Goal: Transaction & Acquisition: Purchase product/service

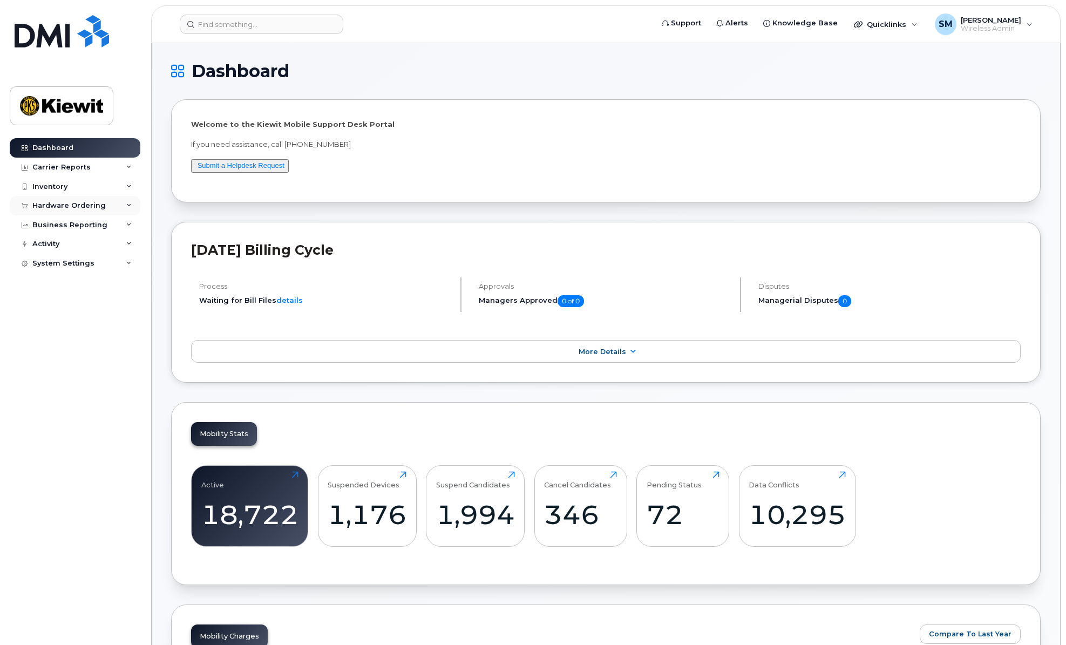
click at [87, 206] on div "Hardware Ordering" at bounding box center [68, 205] width 73 height 9
click at [55, 245] on div "Orders" at bounding box center [50, 246] width 26 height 10
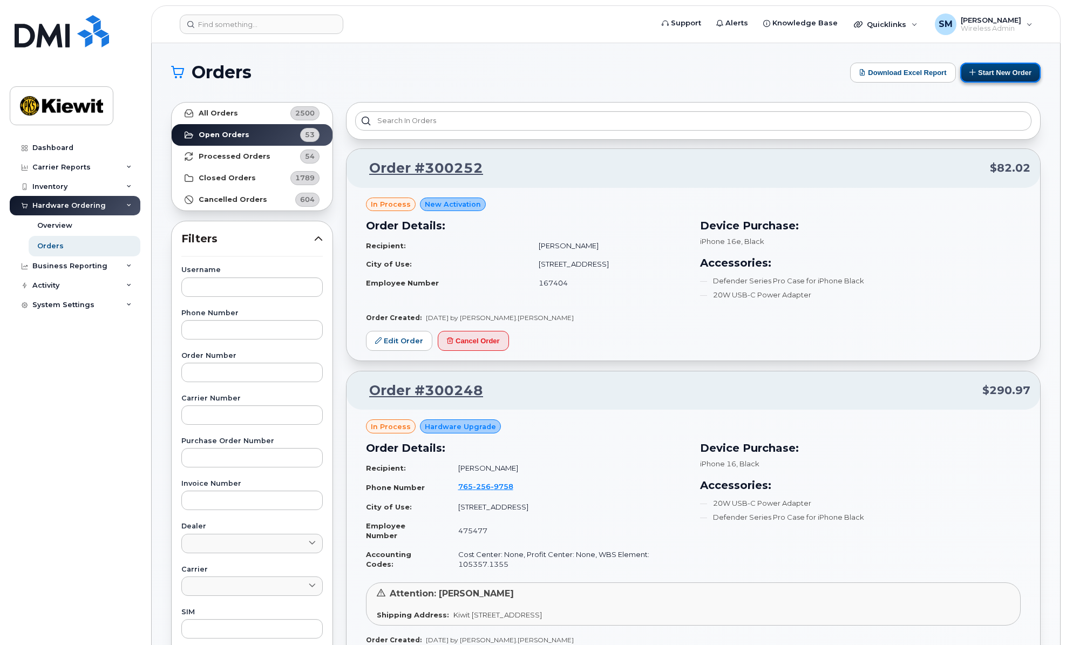
click at [978, 73] on button "Start New Order" at bounding box center [1000, 73] width 80 height 20
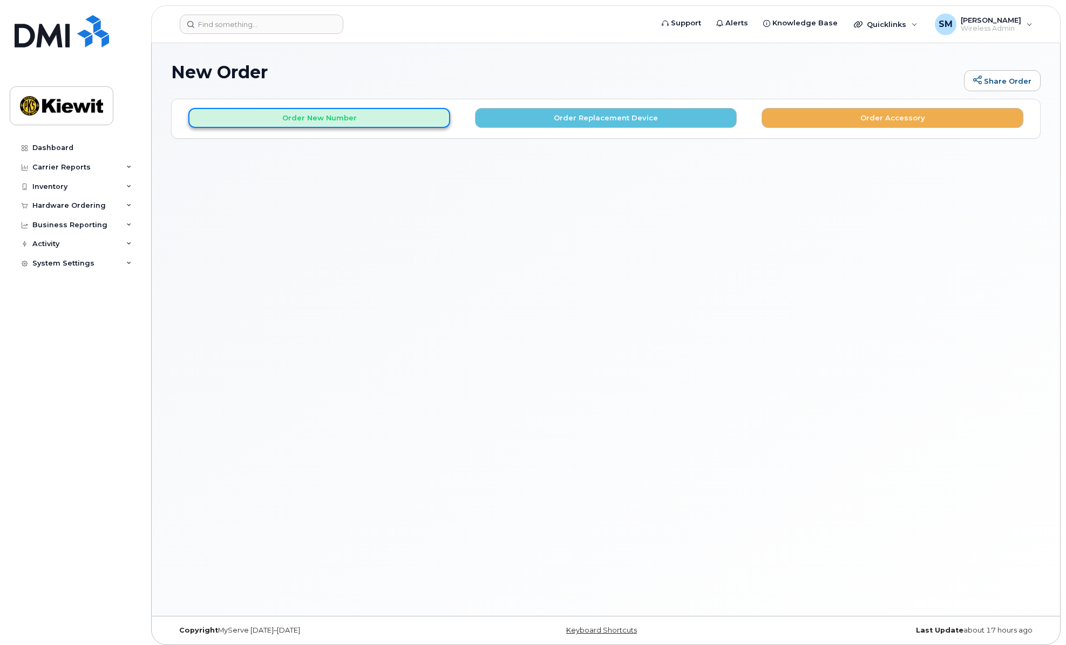
click at [275, 120] on button "Order New Number" at bounding box center [319, 118] width 262 height 20
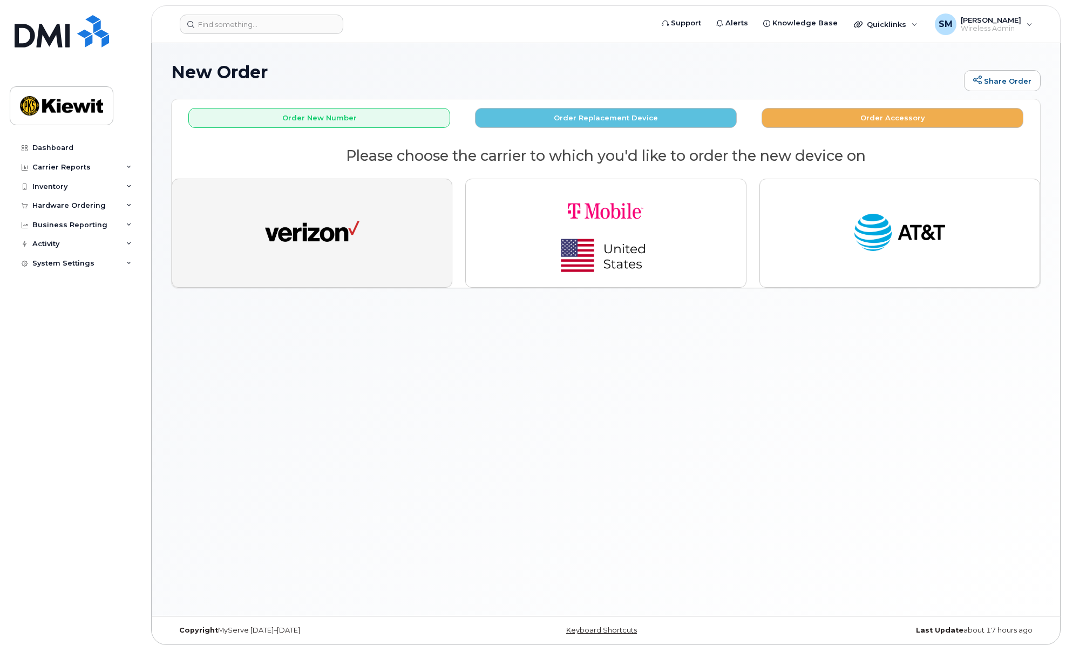
click at [376, 216] on button "button" at bounding box center [312, 233] width 281 height 109
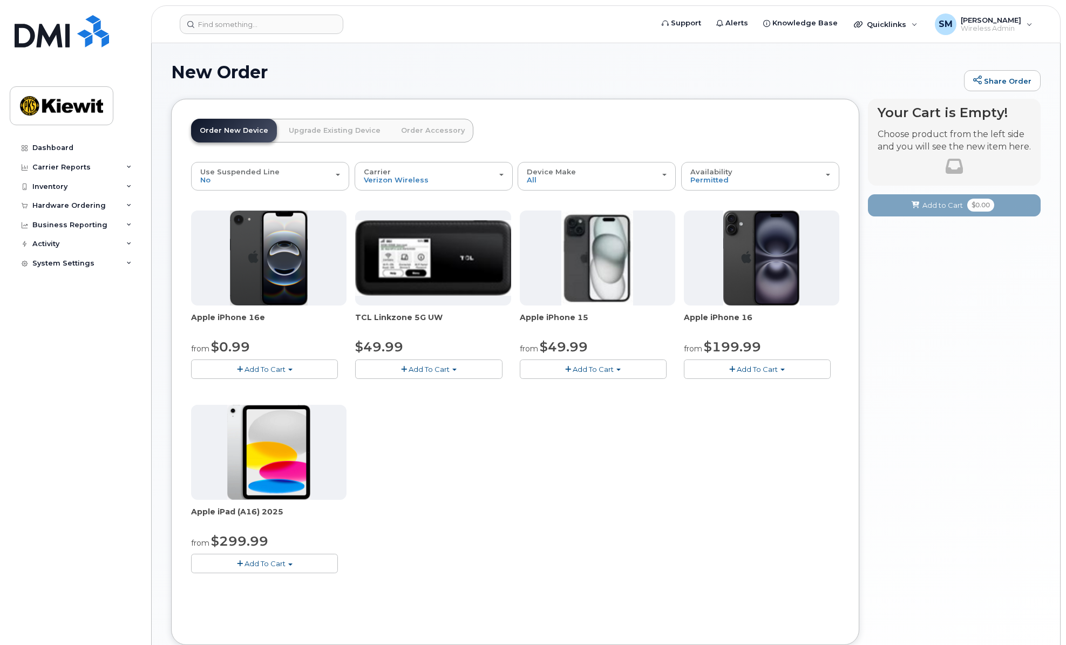
click at [246, 561] on span "Add To Cart" at bounding box center [265, 563] width 41 height 9
click at [242, 583] on link "$299.99 - 2 Year Activation (128GB)" at bounding box center [268, 583] width 149 height 13
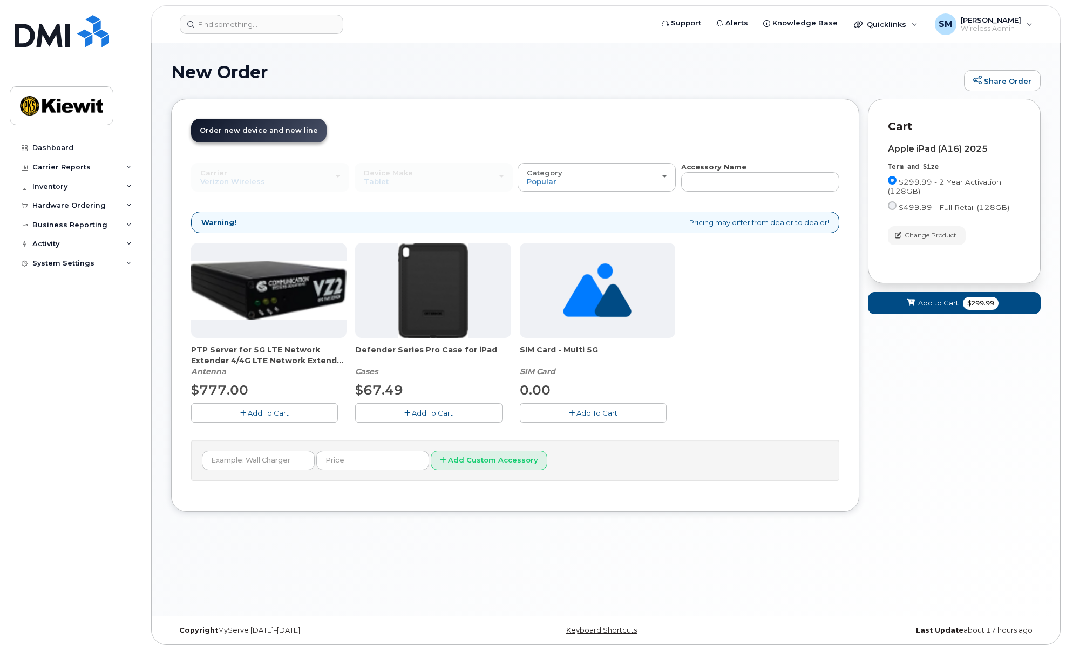
click at [410, 411] on icon "button" at bounding box center [407, 413] width 6 height 7
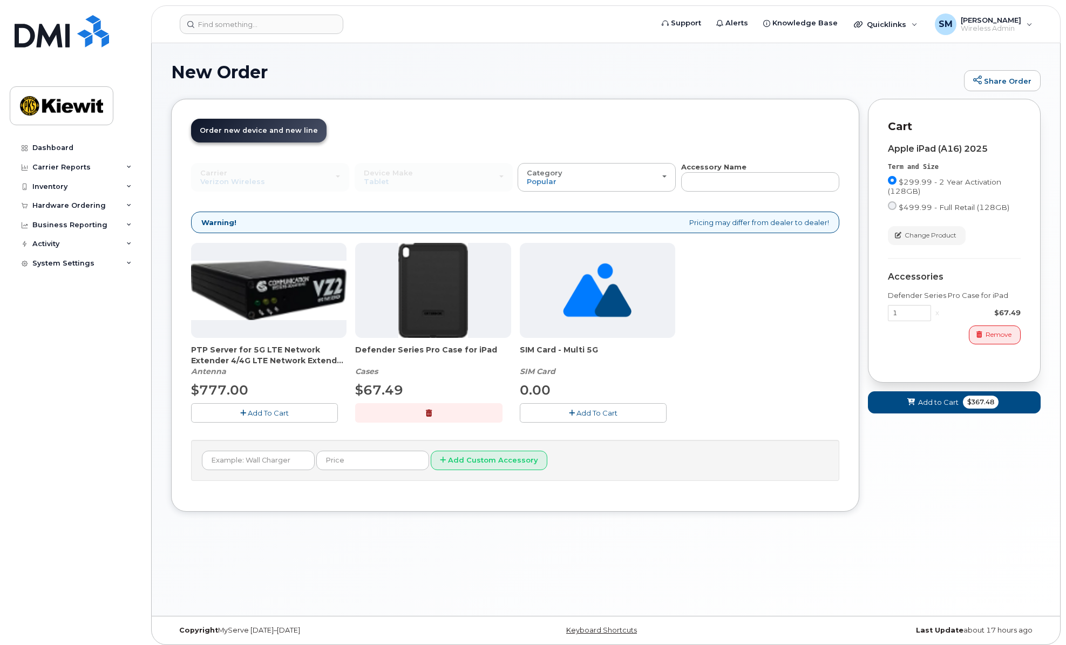
click at [569, 415] on icon "button" at bounding box center [572, 413] width 6 height 7
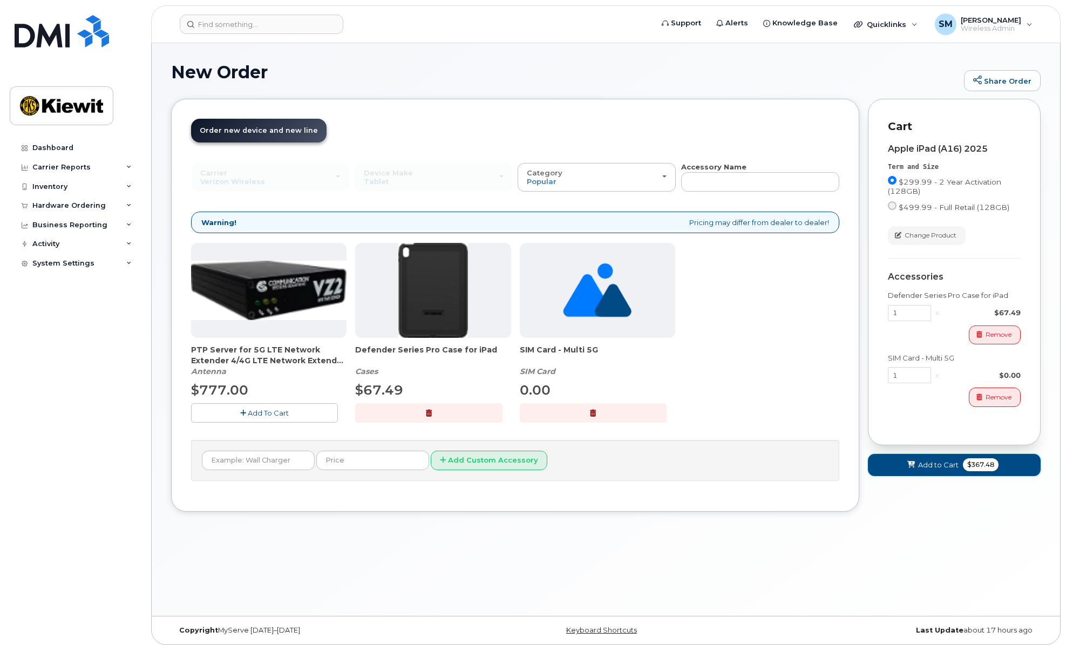
click at [935, 466] on span "Add to Cart" at bounding box center [938, 465] width 40 height 10
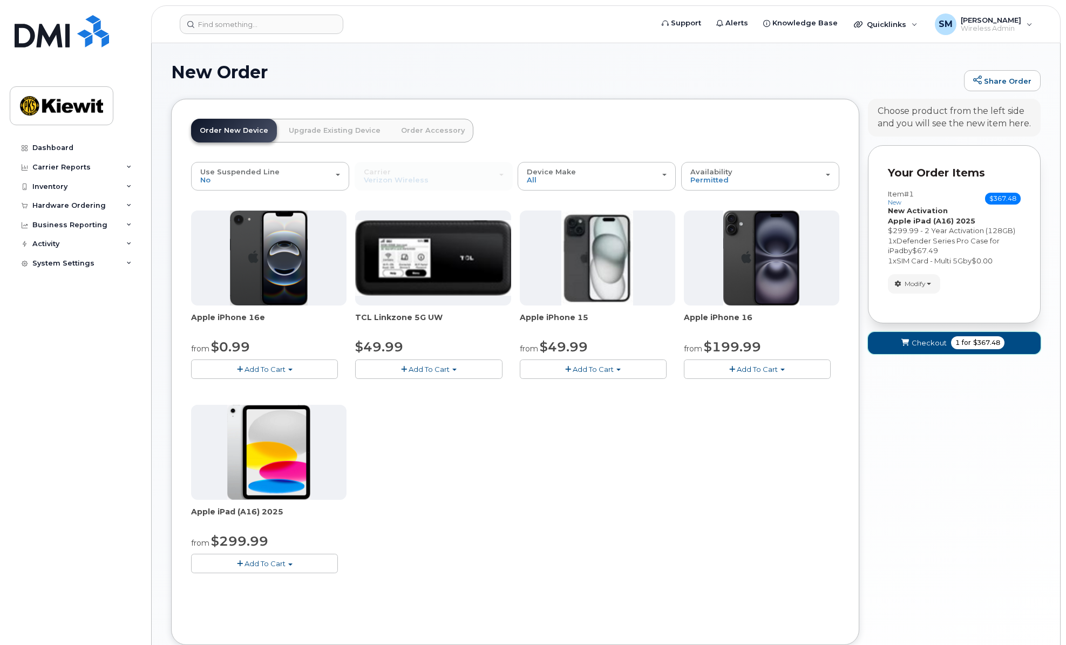
click at [922, 341] on span "Checkout" at bounding box center [929, 343] width 35 height 10
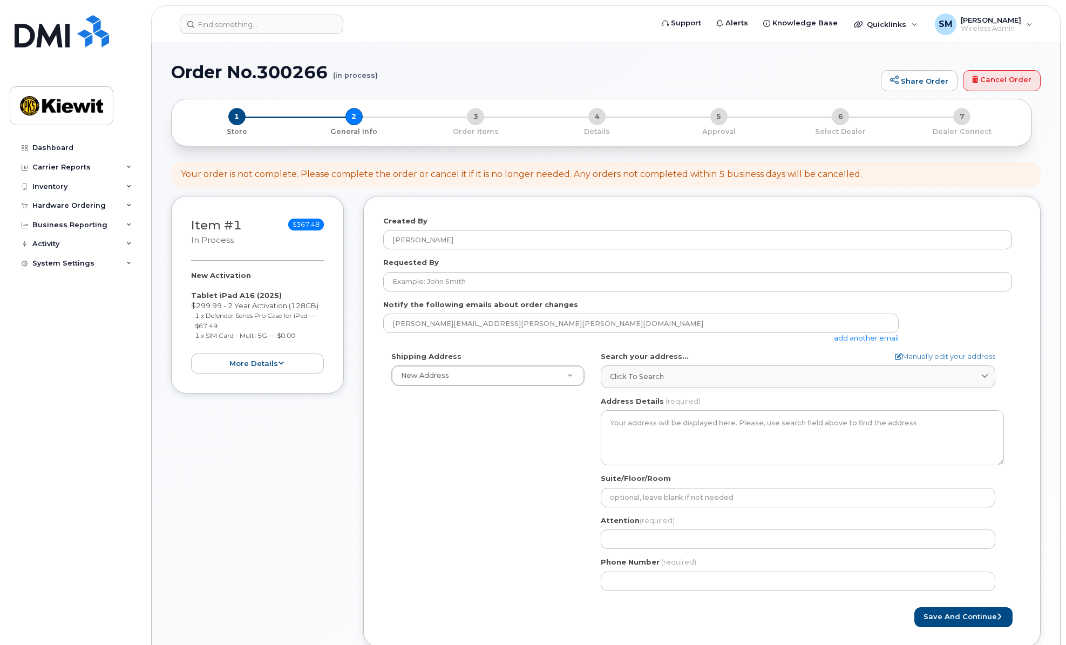
select select
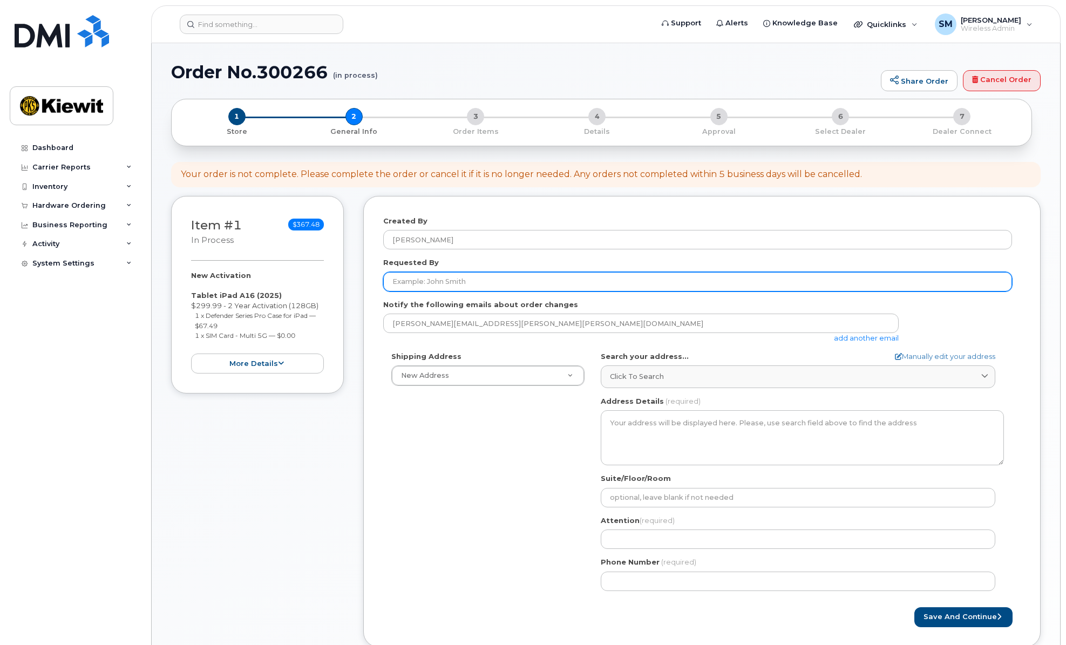
click at [457, 283] on input "Requested By" at bounding box center [697, 281] width 629 height 19
type input "[PERSON_NAME] Perez8"
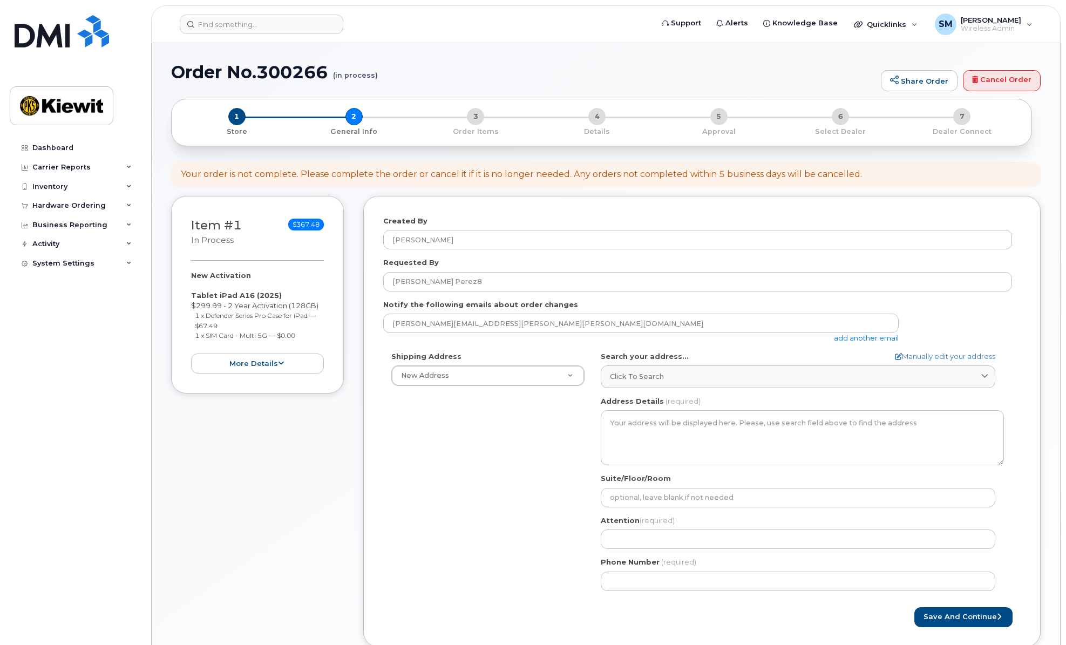
click at [850, 338] on link "add another email" at bounding box center [866, 338] width 65 height 9
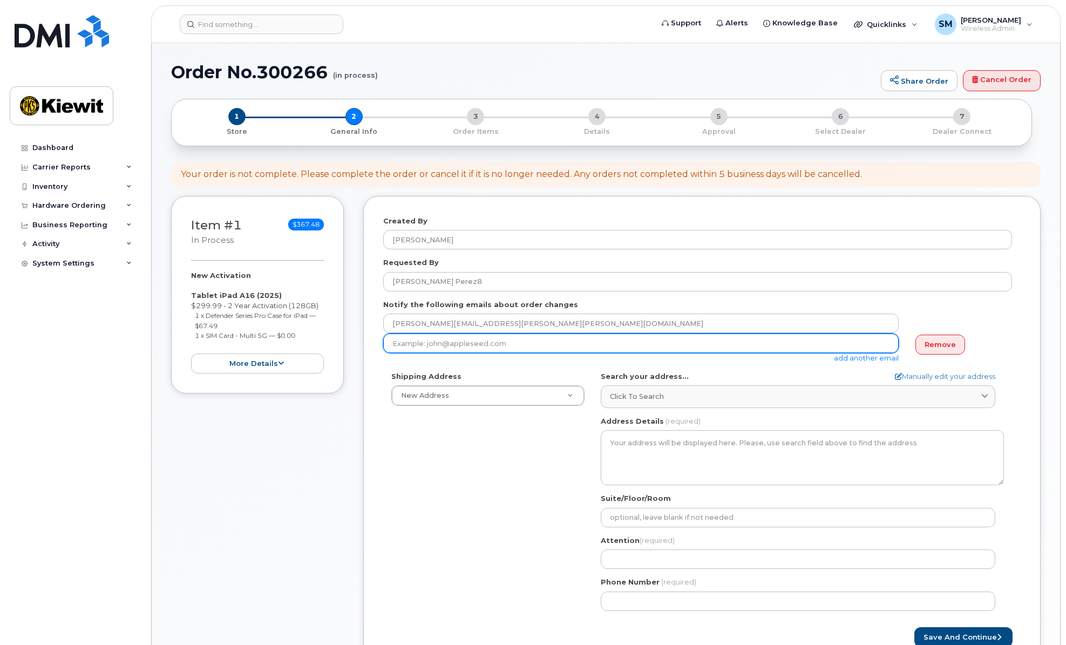
click at [530, 342] on input "email" at bounding box center [641, 343] width 516 height 19
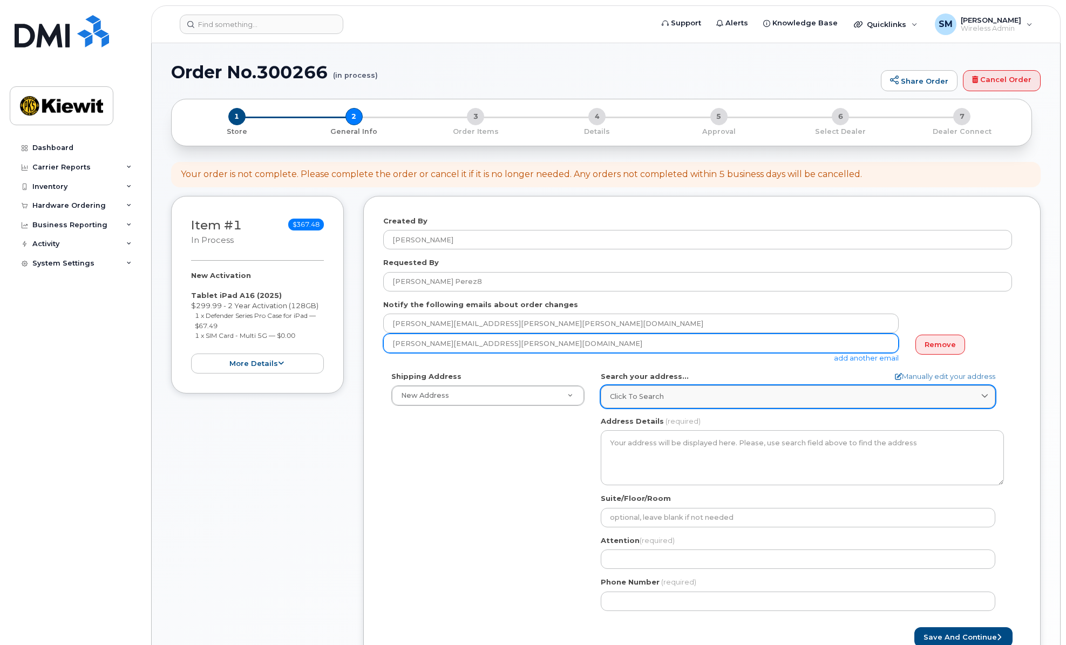
type input "carlos.perez8@kiewit.com"
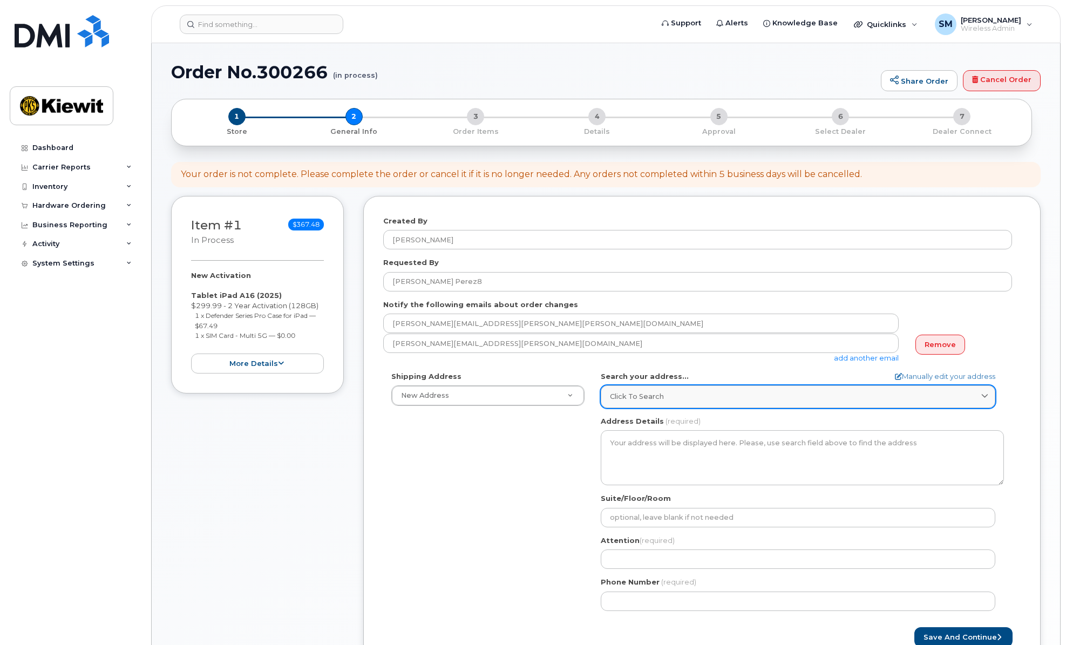
click at [665, 402] on div "Click to search" at bounding box center [798, 396] width 376 height 10
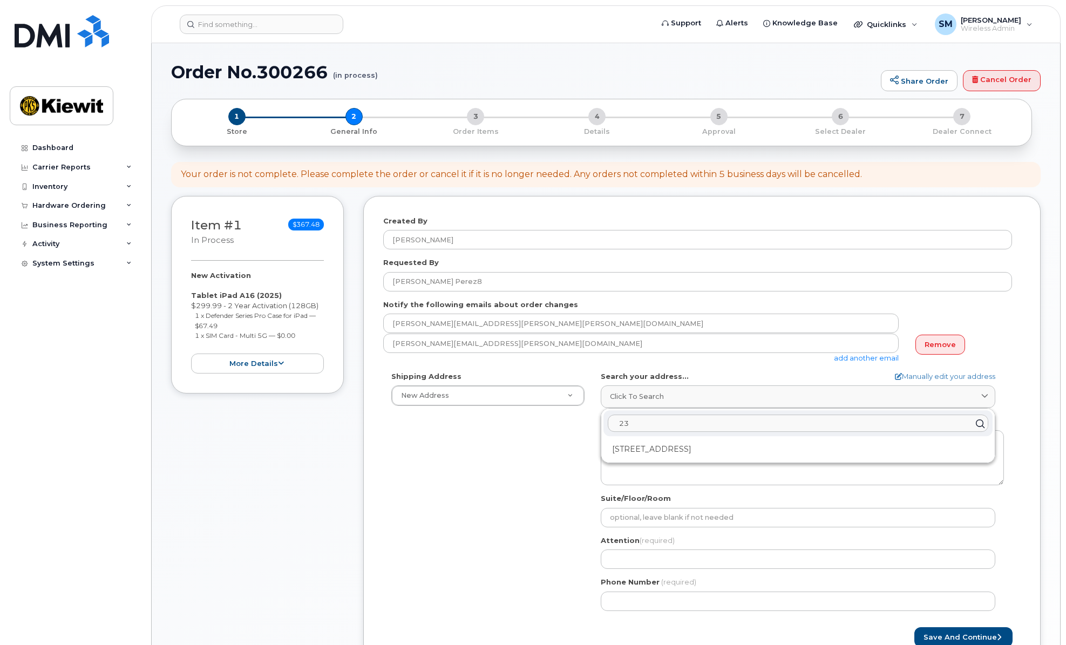
type input "2"
click at [921, 374] on link "Manually edit your address" at bounding box center [945, 376] width 100 height 10
select select
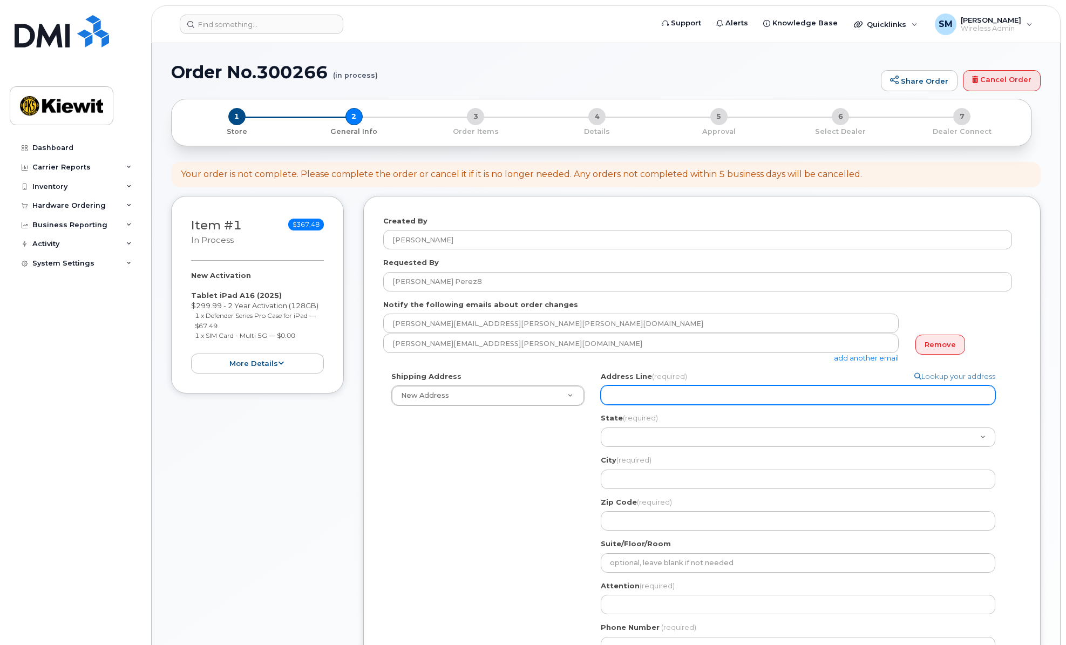
click at [665, 400] on input "Address Line (required)" at bounding box center [798, 394] width 395 height 19
select select
type input "2"
select select
type input "23"
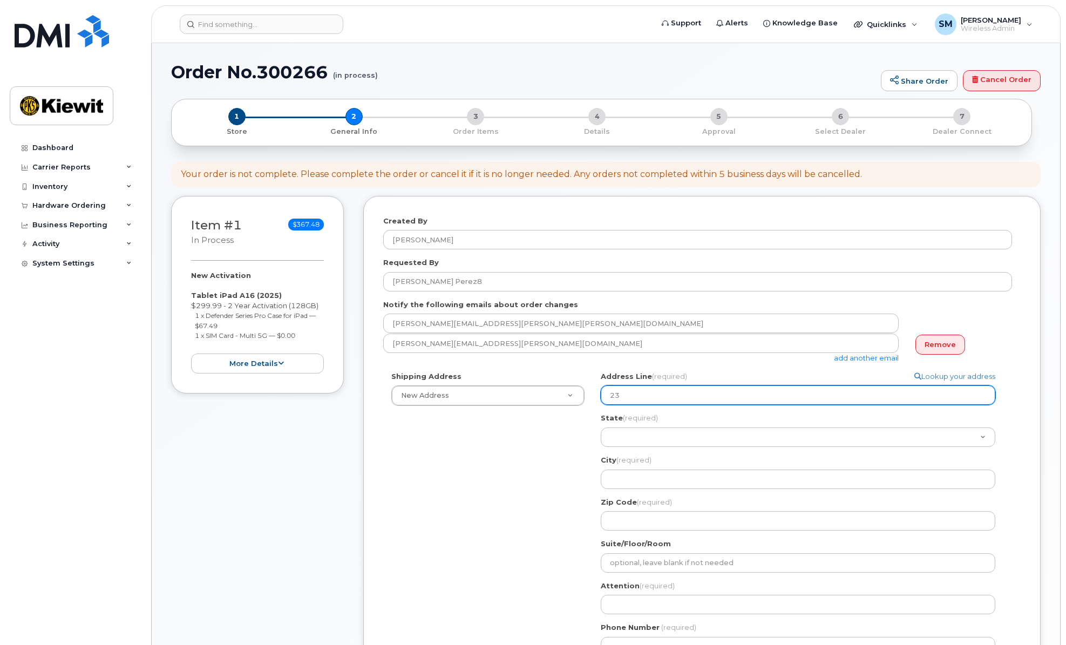
click at [651, 391] on input "23" at bounding box center [798, 394] width 395 height 19
drag, startPoint x: 643, startPoint y: 393, endPoint x: 606, endPoint y: 399, distance: 37.2
click at [593, 393] on div "Search your address... Manually edit your address Click to search PO Box 2302 O…" at bounding box center [802, 517] width 419 height 293
paste input "302 Okeechobee Road"
select select
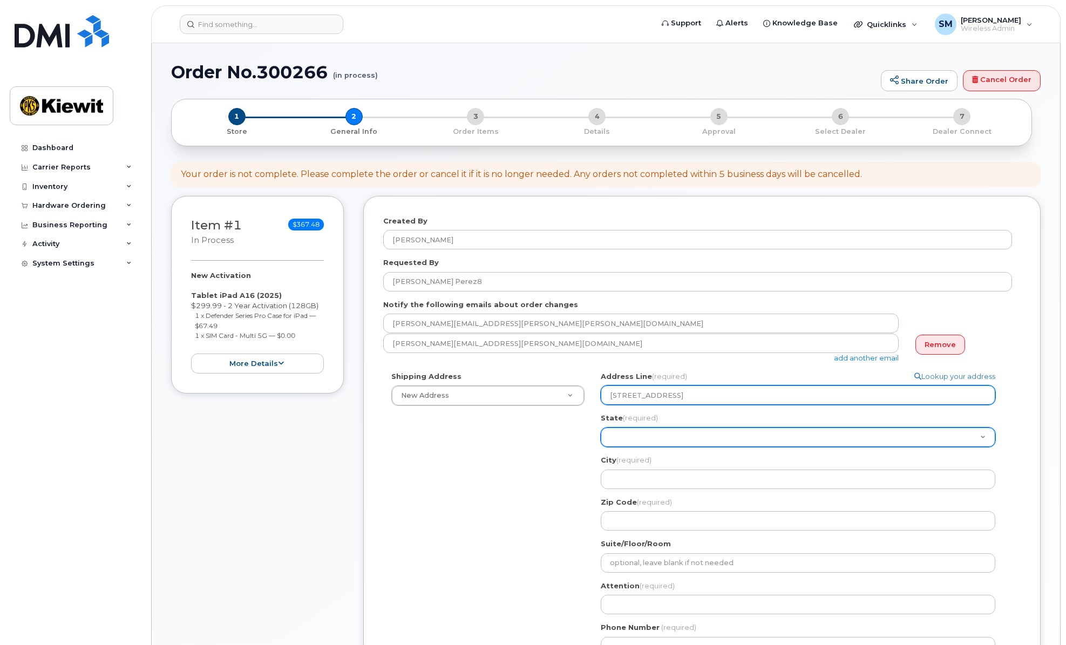
type input "23302 Okeechobee Road"
click at [685, 438] on select "Alabama Alaska American Samoa Arizona Arkansas California Colorado Connecticut …" at bounding box center [798, 437] width 395 height 19
select select "FL"
click at [601, 428] on select "Alabama Alaska American Samoa Arizona Arkansas California Colorado Connecticut …" at bounding box center [798, 437] width 395 height 19
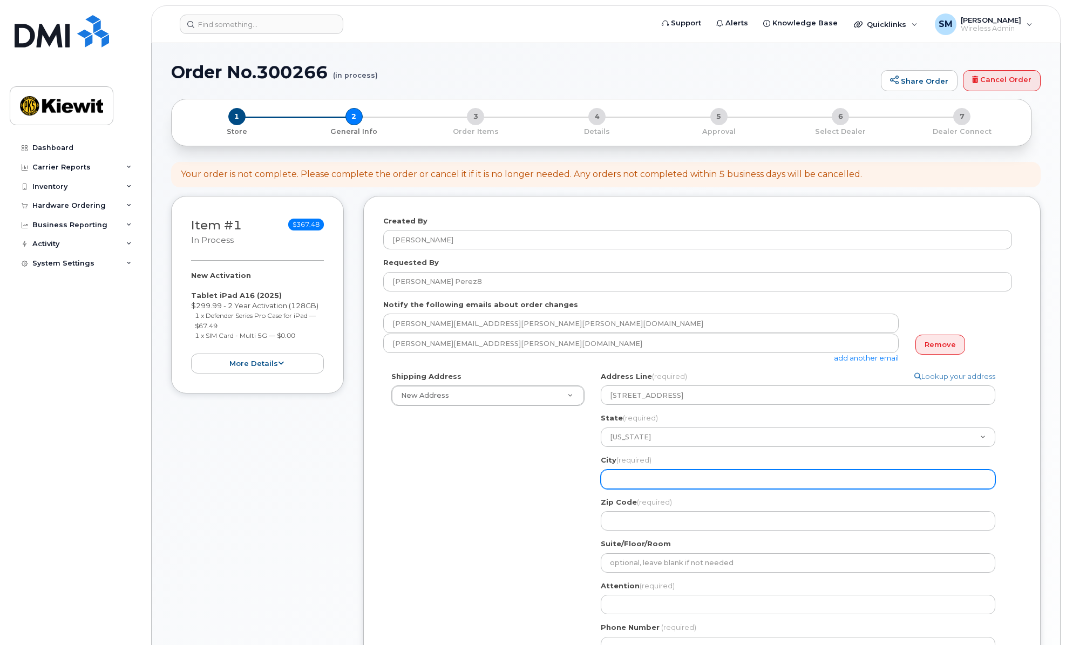
click at [618, 472] on input "City (required)" at bounding box center [798, 479] width 395 height 19
select select
type input "3"
select select
type input "34"
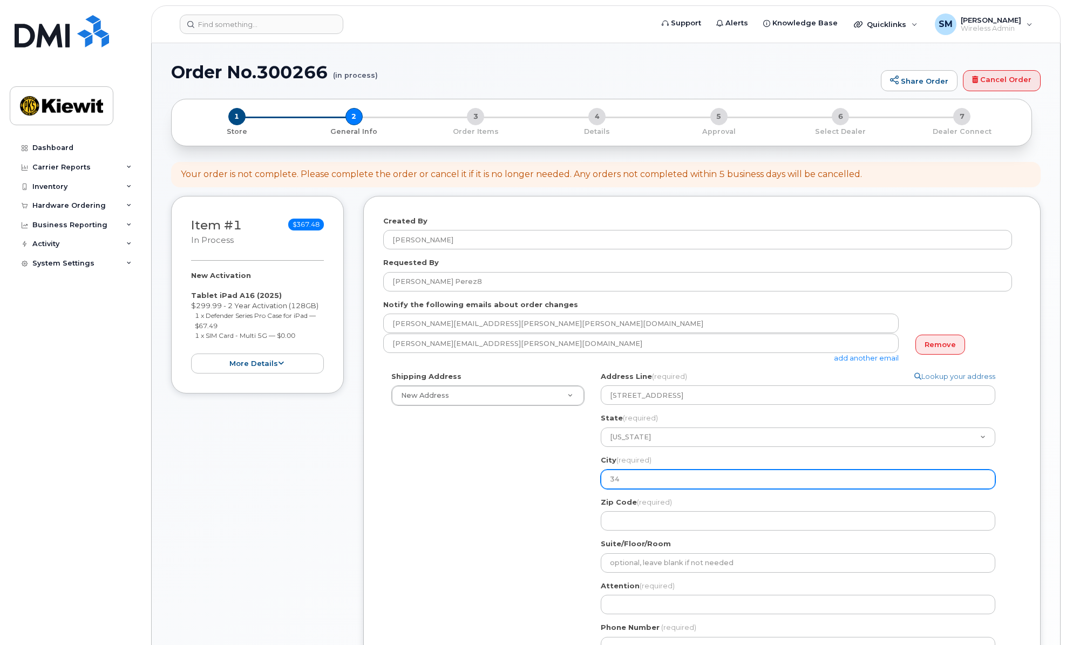
select select
type input "349"
select select
type input "3494"
select select
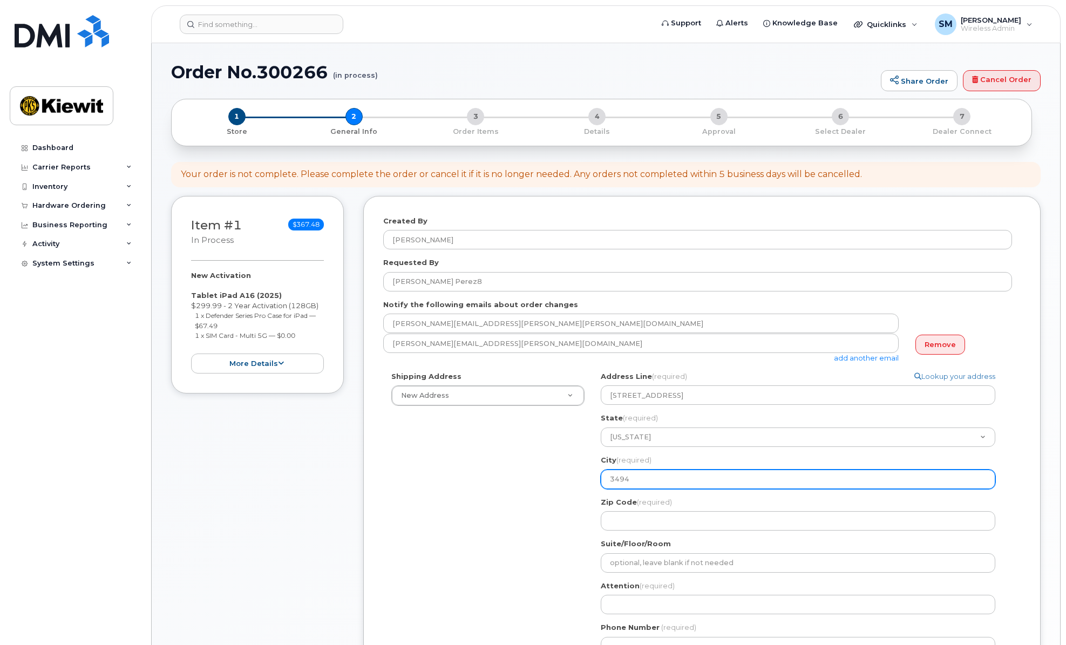
type input "34945"
drag, startPoint x: 639, startPoint y: 478, endPoint x: 592, endPoint y: 485, distance: 47.6
click at [592, 485] on div "Shipping Address New Address New Address 6301 NW 5th Way FL 34945 Search your a…" at bounding box center [697, 517] width 629 height 293
select select
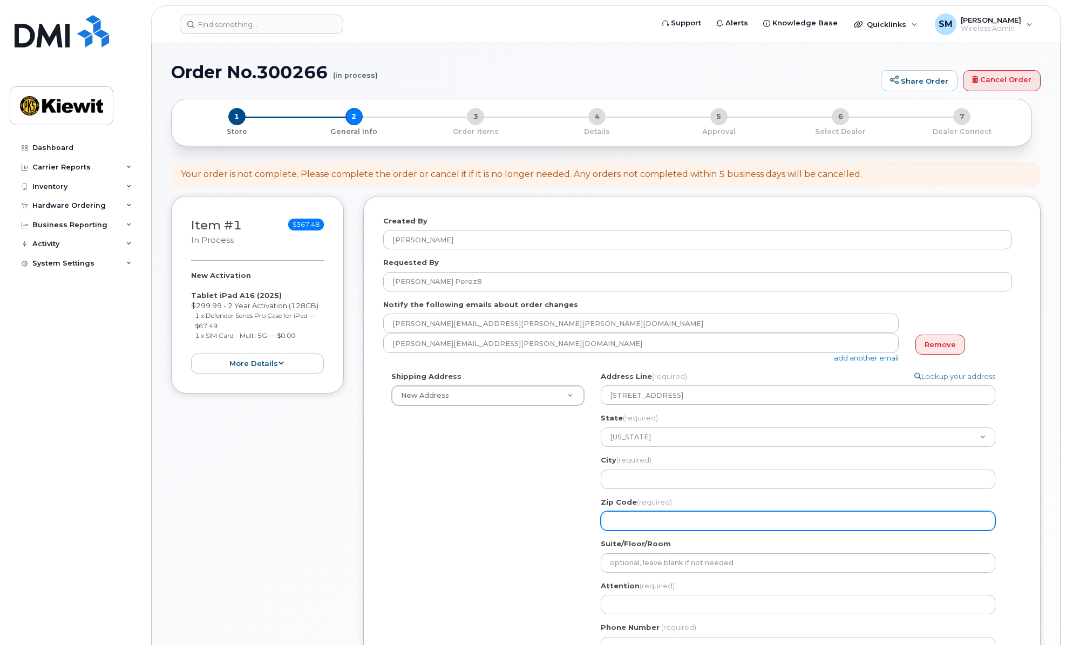
click at [634, 515] on input "Zip Code (required)" at bounding box center [798, 520] width 395 height 19
select select
type input "3"
select select
type input "37"
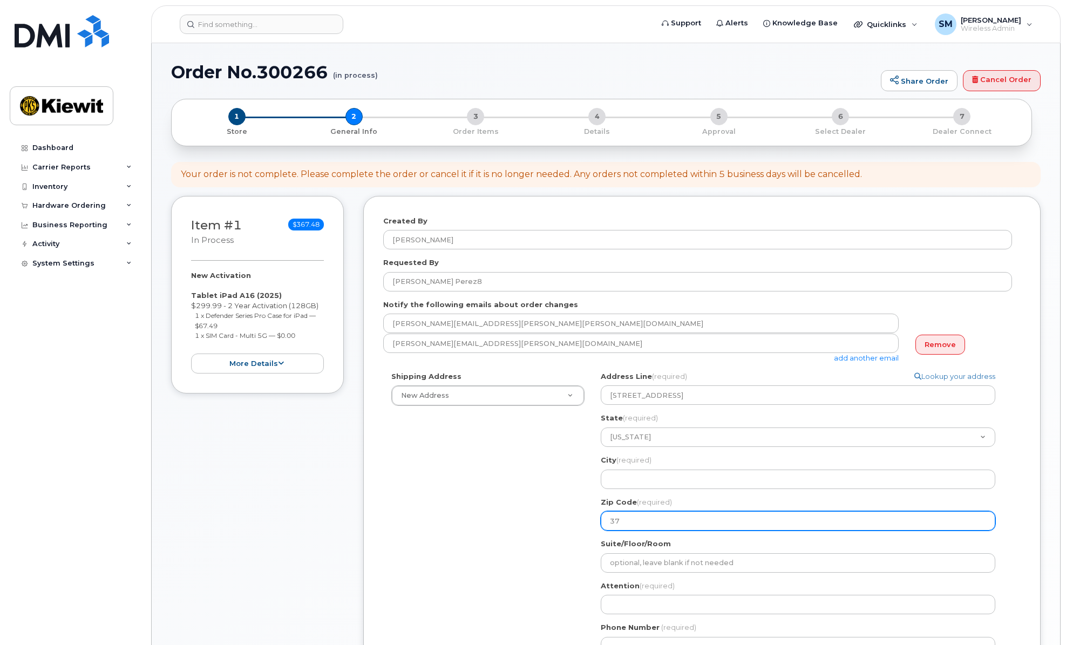
select select
type input "3"
select select
type input "34"
select select
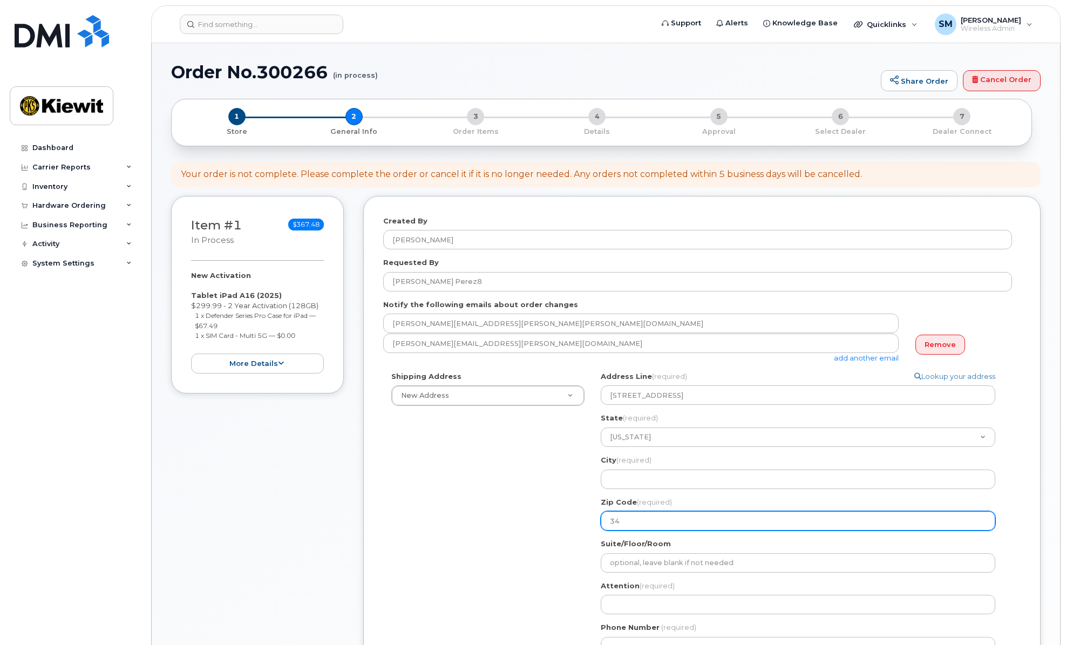
type input "349"
select select
type input "3494"
select select
type input "34945"
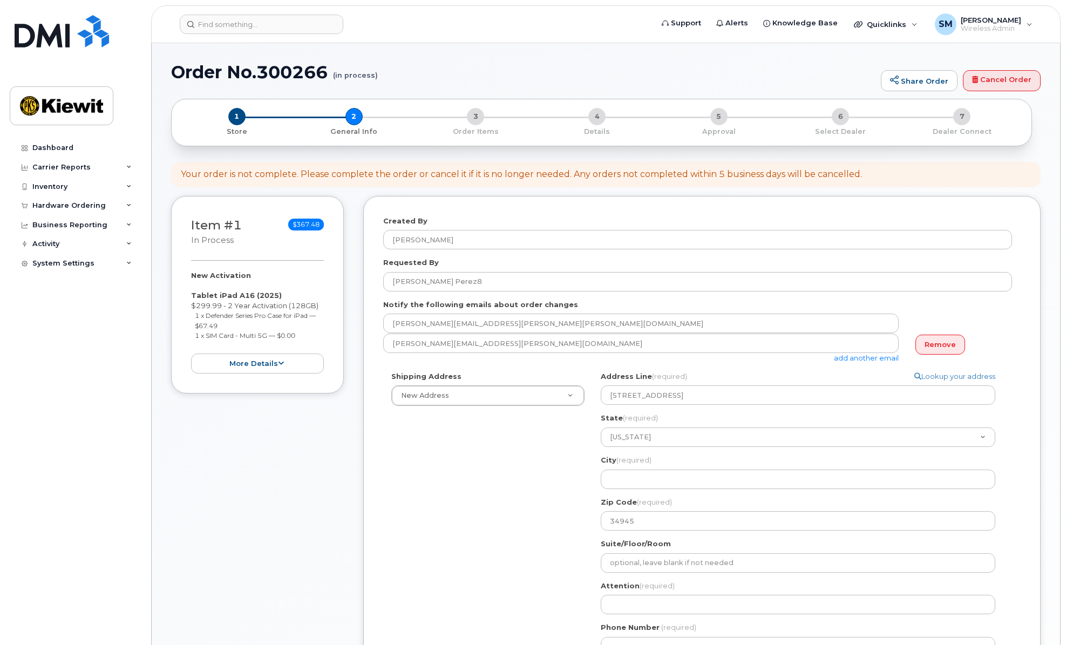
click at [759, 542] on div "Suite/Floor/Room" at bounding box center [802, 556] width 403 height 34
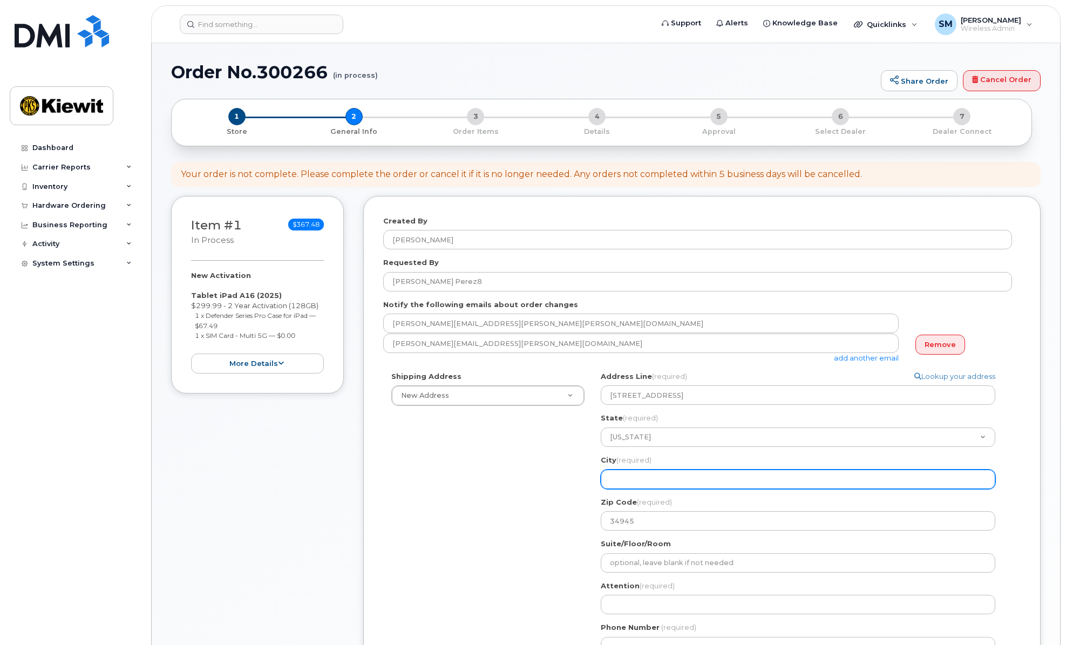
click at [662, 482] on input "City (required)" at bounding box center [798, 479] width 395 height 19
select select
type input "F"
select select
type input "Fo"
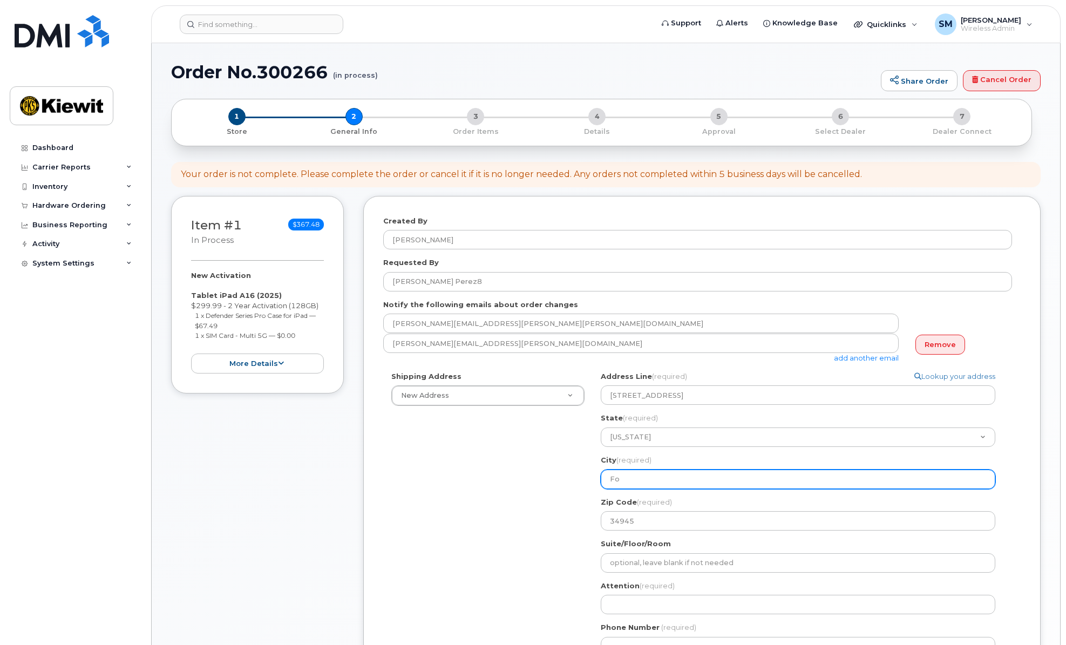
select select
type input "For"
select select
type input "Fort"
select select
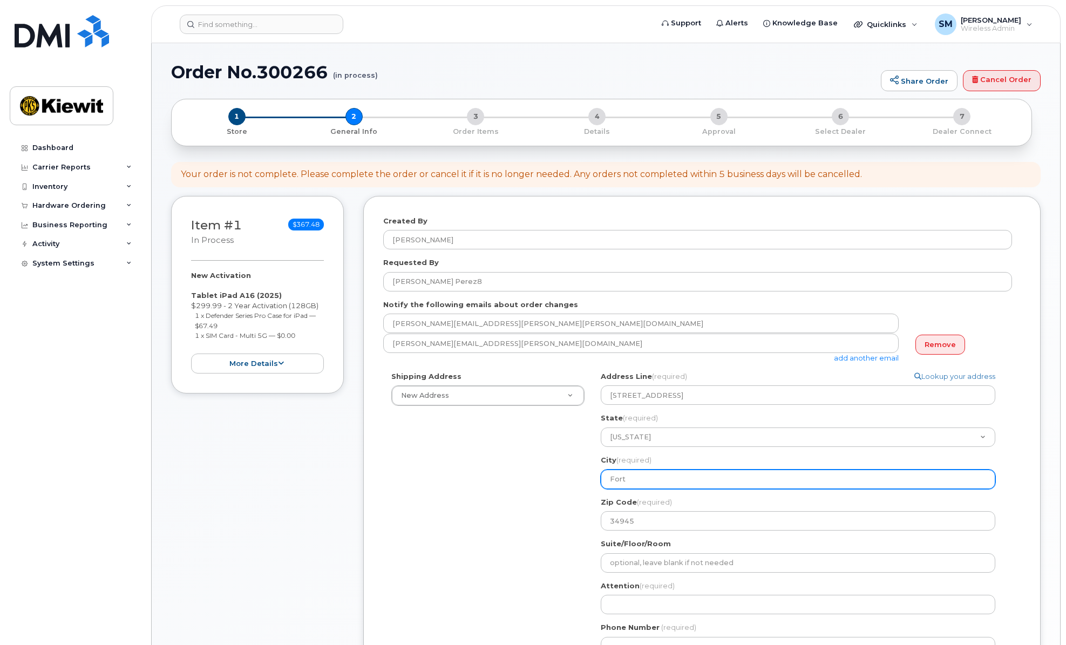
type input "Fort P"
select select
type input "Fort Pi"
select select
type input "Fort Pie"
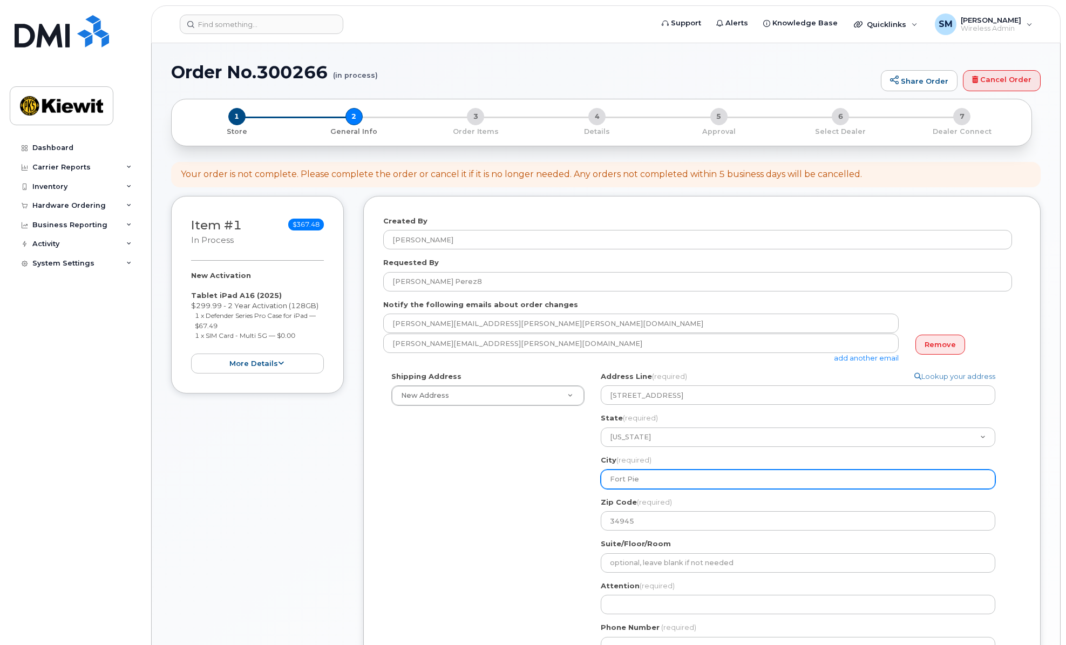
select select
type input "Fort Pier"
select select
type input "Fort Pierc"
select select
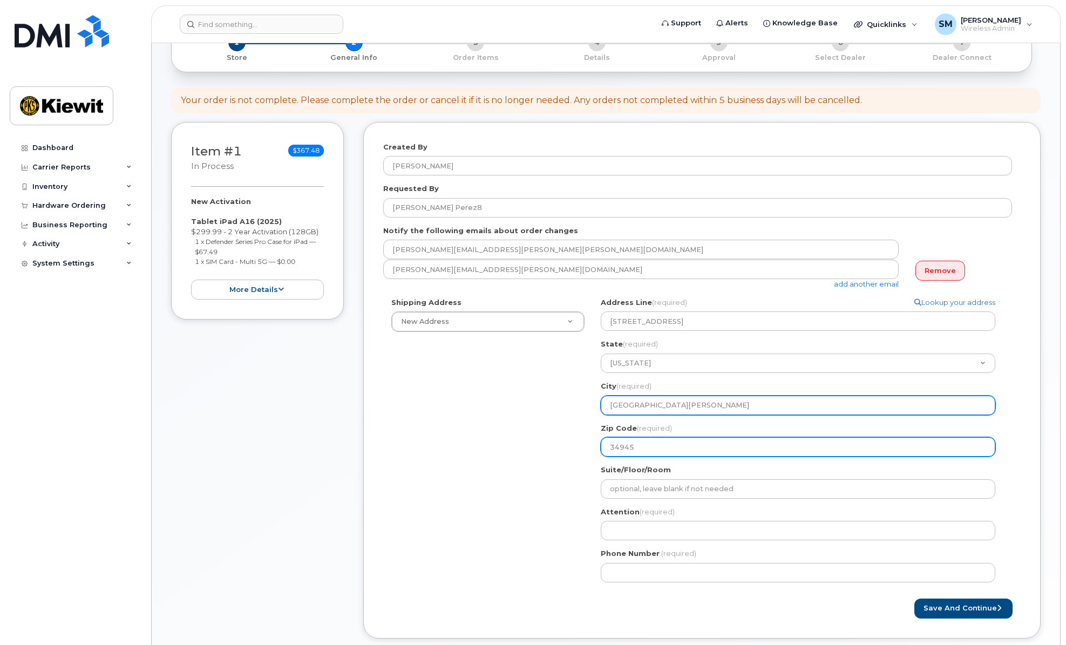
scroll to position [162, 0]
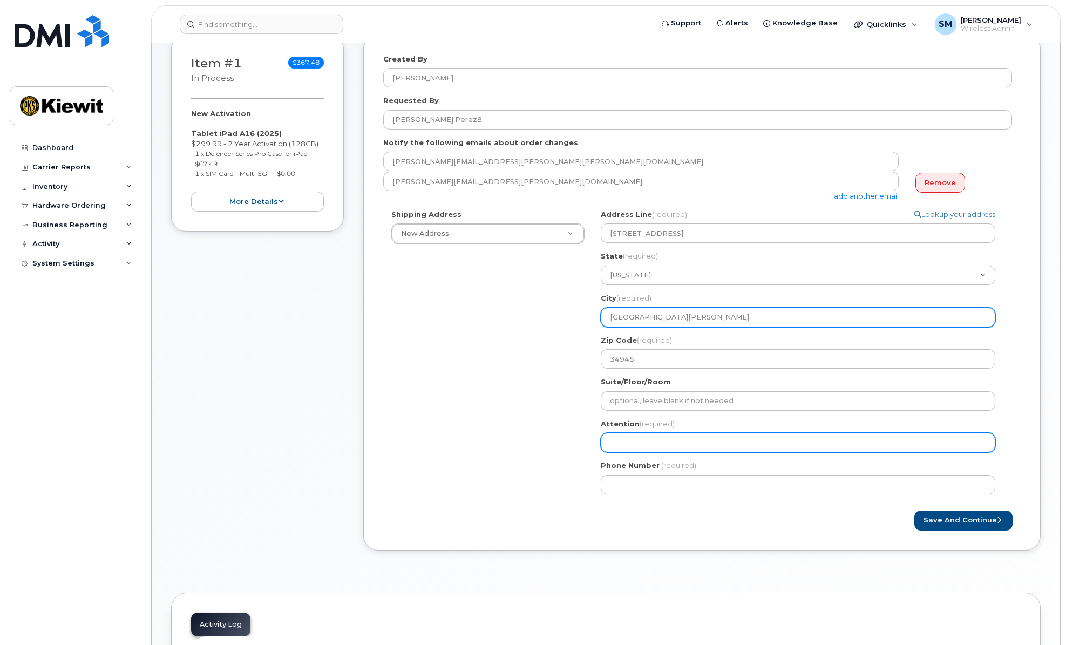
type input "Fort Pierce"
click at [681, 450] on input "Attention (required)" at bounding box center [798, 442] width 395 height 19
select select
type input "C"
select select
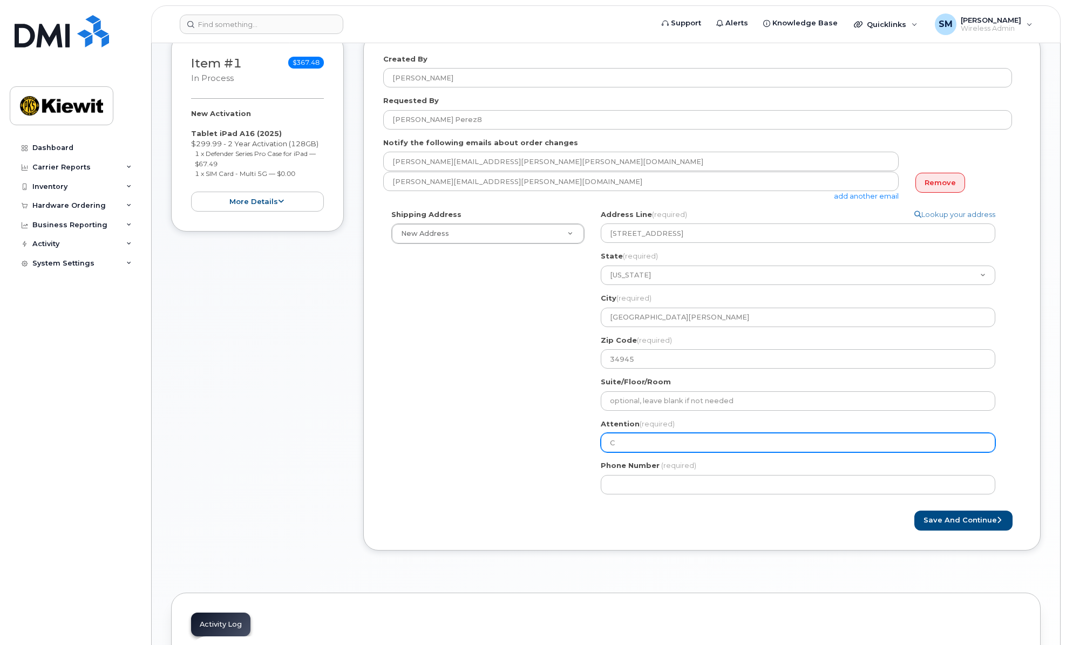
type input "Ca"
select select
type input "Car"
select select
type input "Carl"
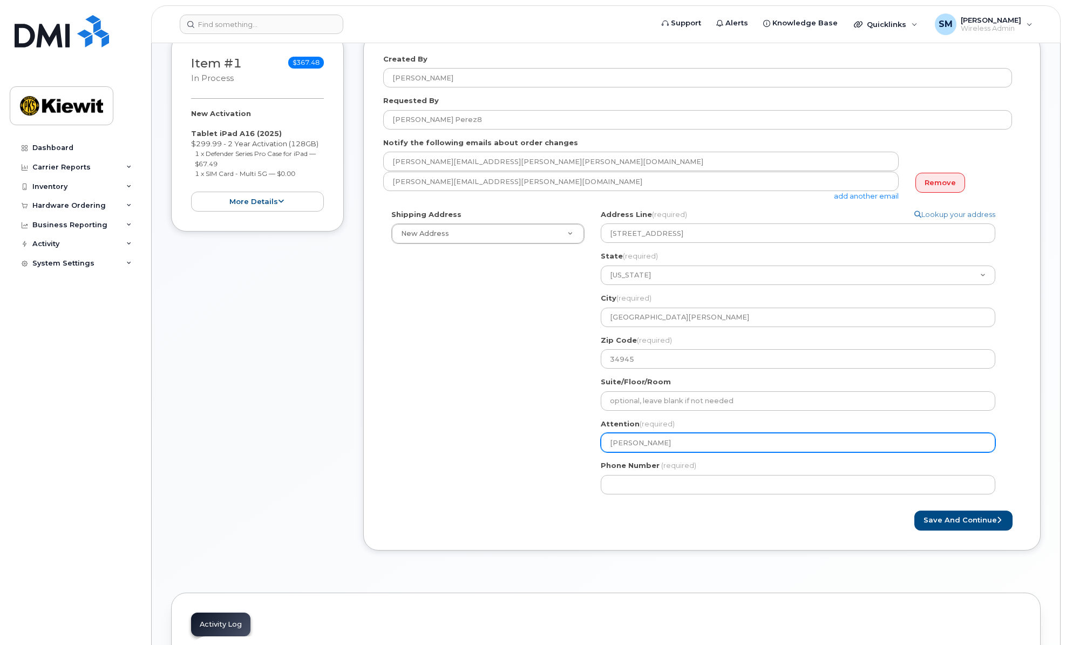
select select
type input "Carlo"
select select
type input "Carlos"
select select
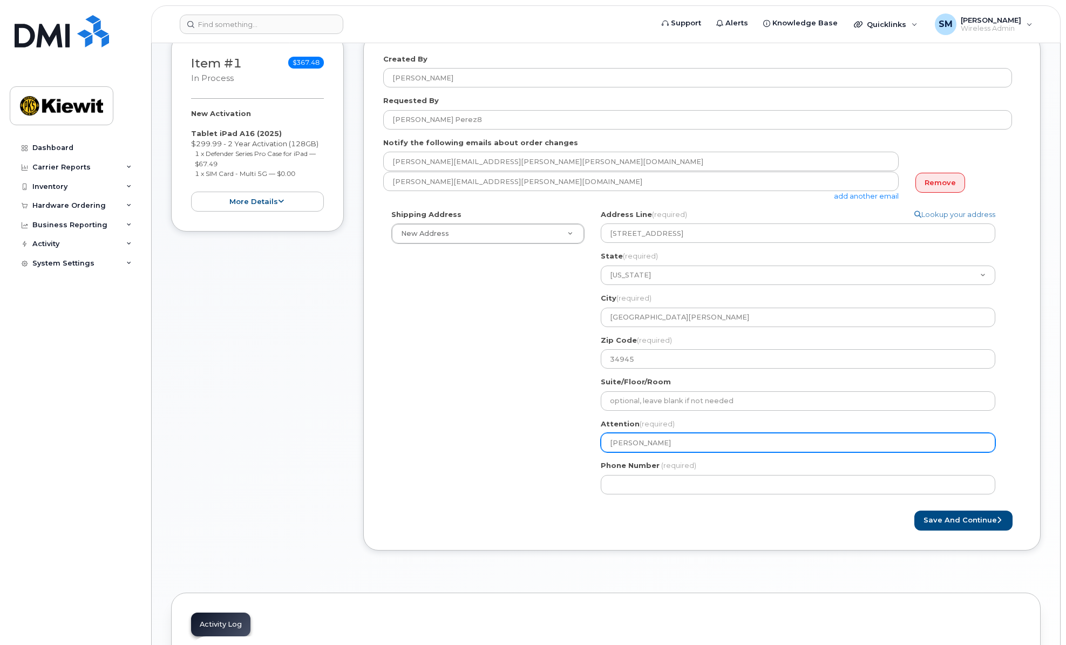
type input "Carlos P"
select select
type input "Carlos Pe"
select select
type input "Carlos Per"
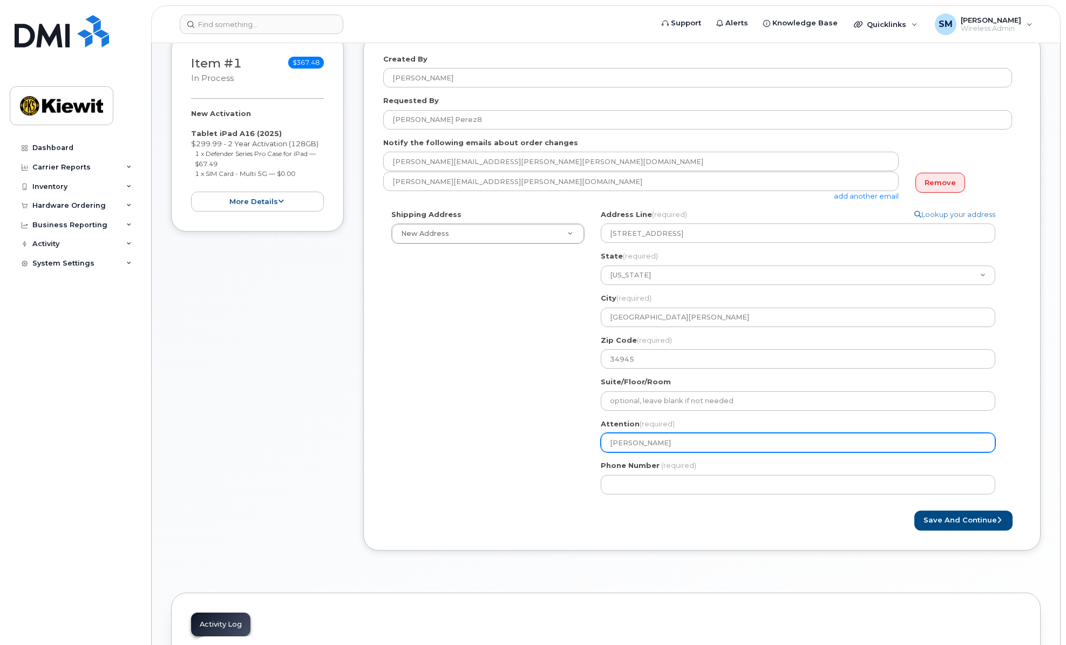
select select
type input "Carlos Pere"
select select
type input "Carlos Perez"
select select
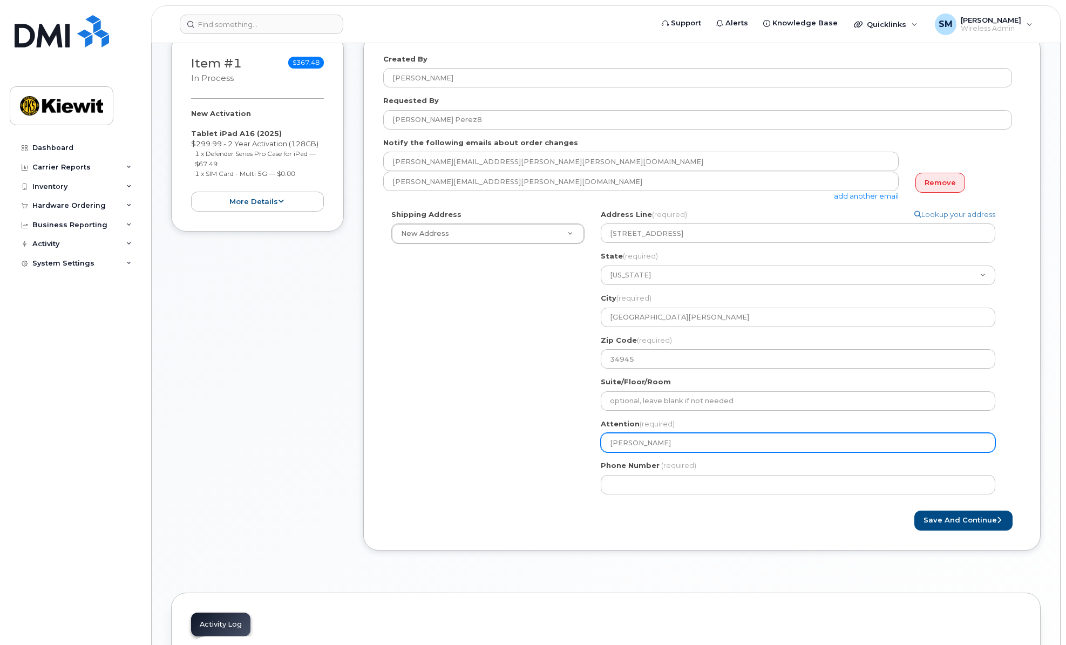
type input "Carlos Perez/"
select select
type input "Carlos Perez/J"
select select
type input "Carlos Perez/JU"
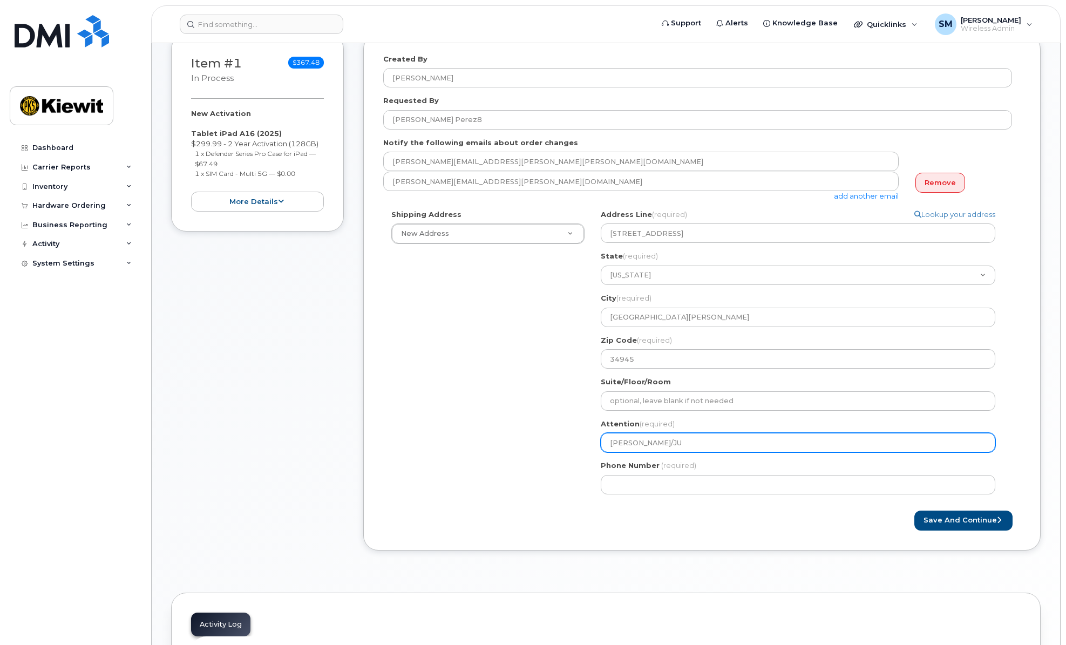
select select
type input "Carlos Perez/JUa"
select select
type input "Carlos Perez/JUan"
select select
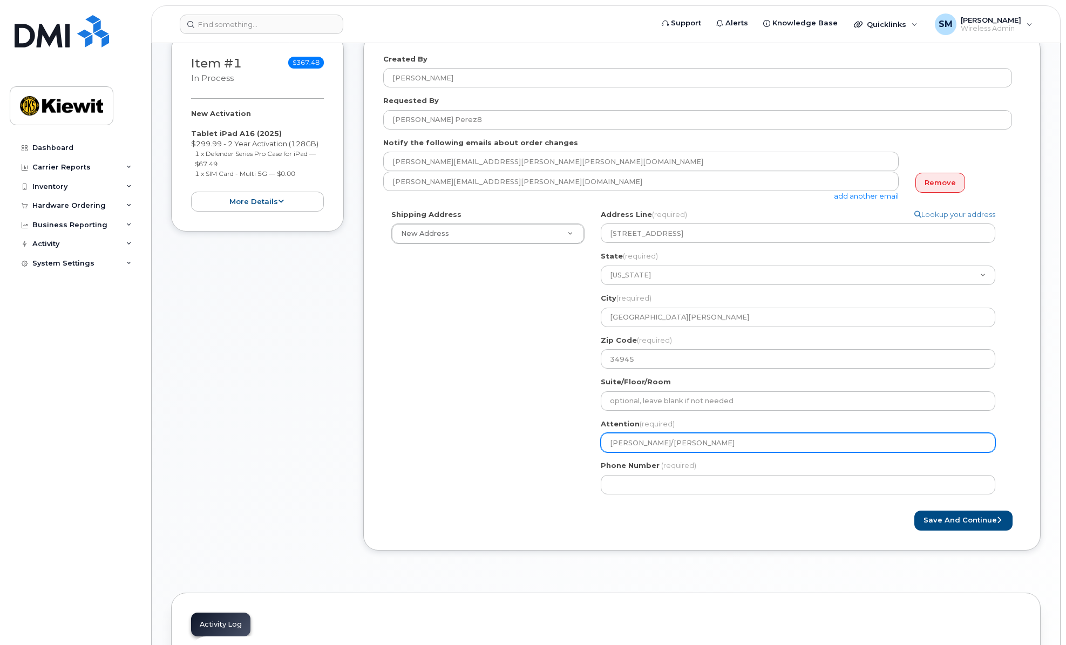
type input "Carlos Perez/JUa"
select select
type input "Carlos Perez/JU"
select select
type input "Carlos Perez/J"
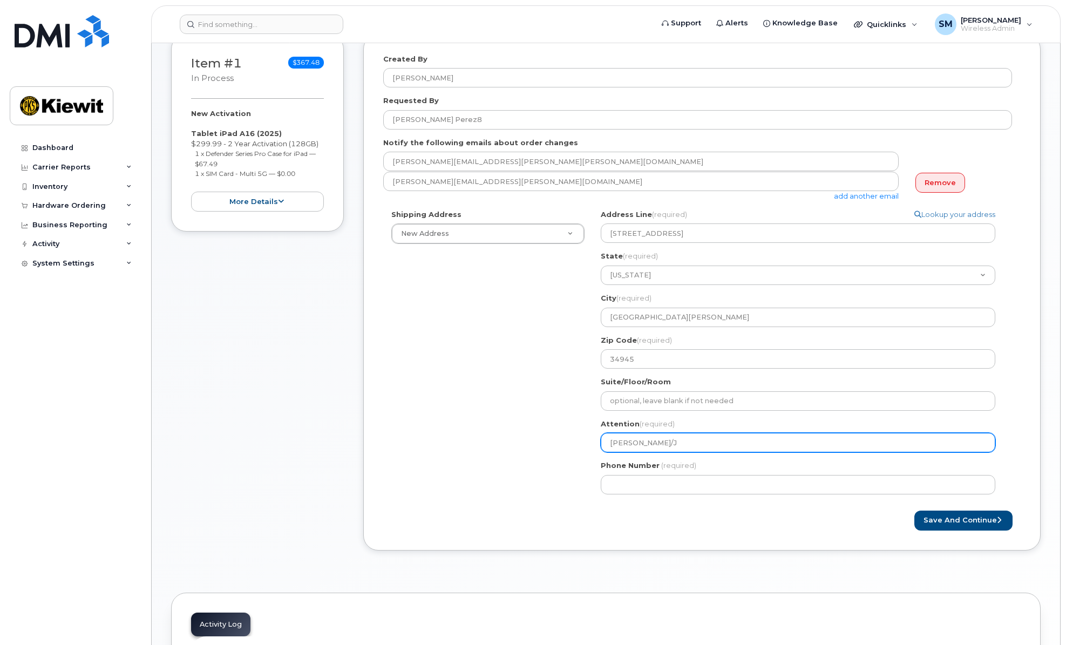
select select
type input "Carlos Perez/Ju"
select select
type input "Carlos Perez/Jua"
select select
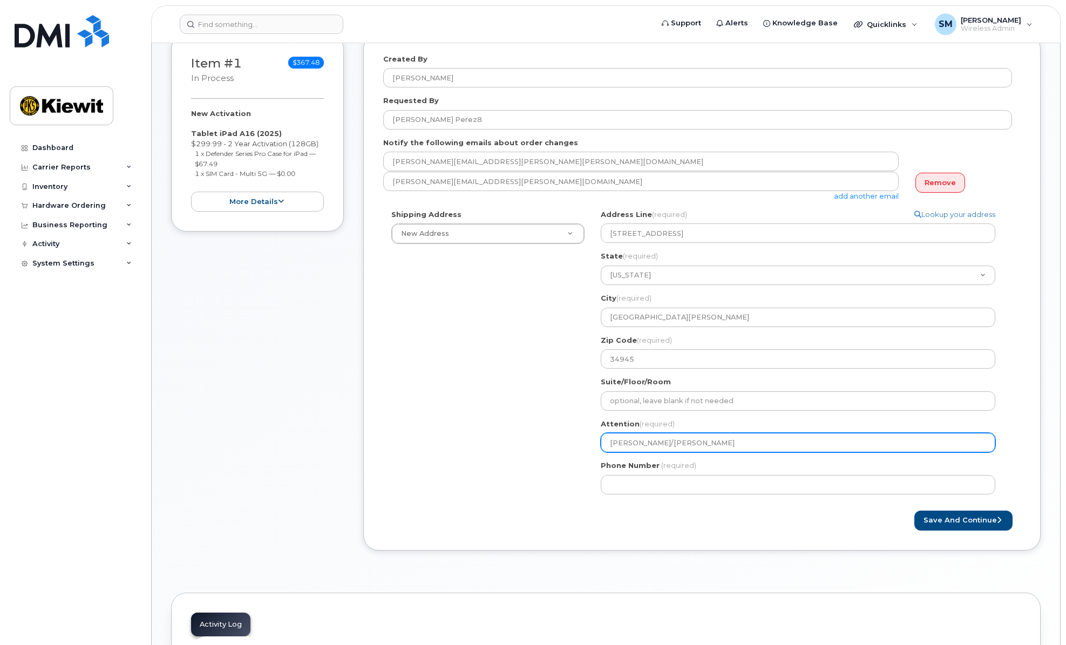
type input "Carlos Perez/Juan"
select select
type input "Carlos Perez/Juan R"
select select
type input "Carlos Perez/Juan Ro"
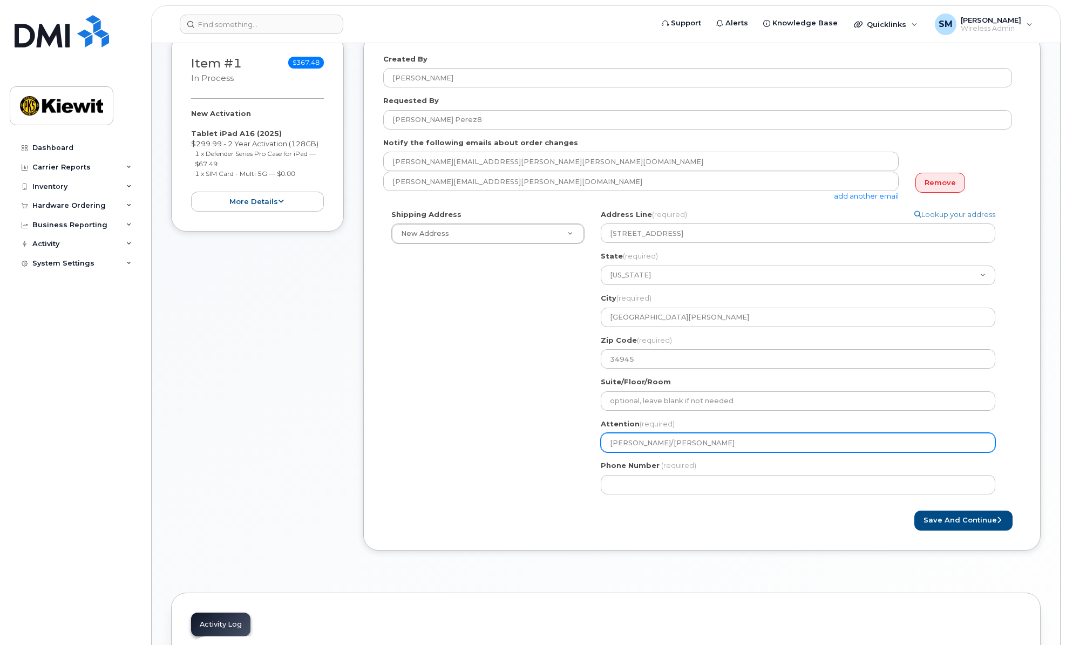
select select
type input "Carlos Perez/Juan Rod"
select select
type input "Carlos Perez/Juan Rodr"
select select
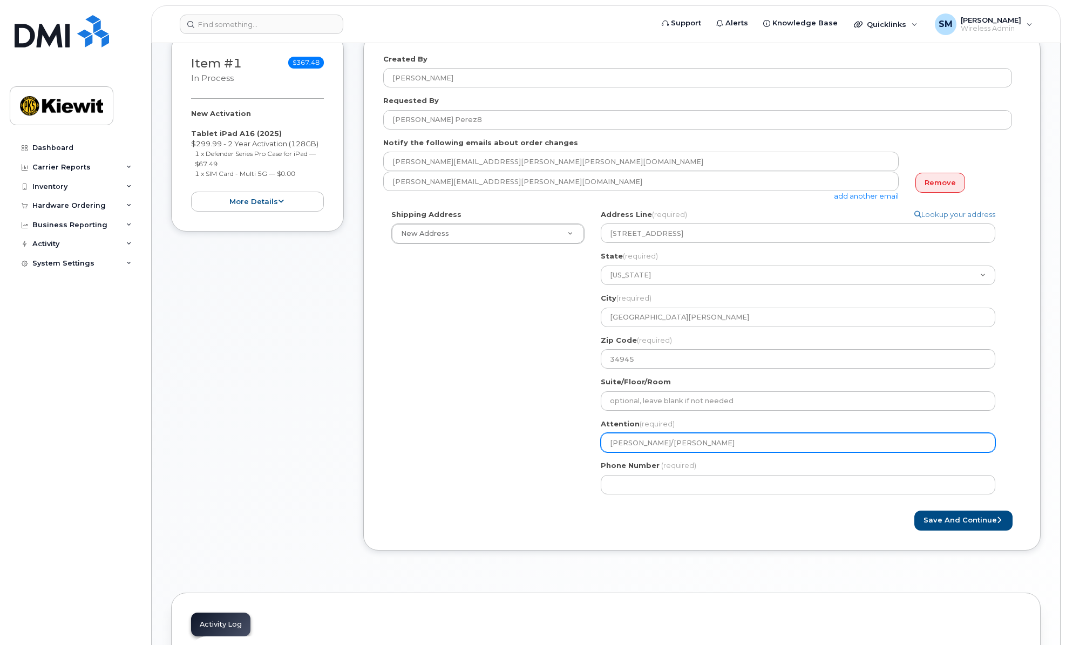
type input "Carlos Perez/Juan Rodri"
select select
type input "Carlos Perez/Juan Rodrig"
select select
type input "Carlos Perez/Juan Rodrigu"
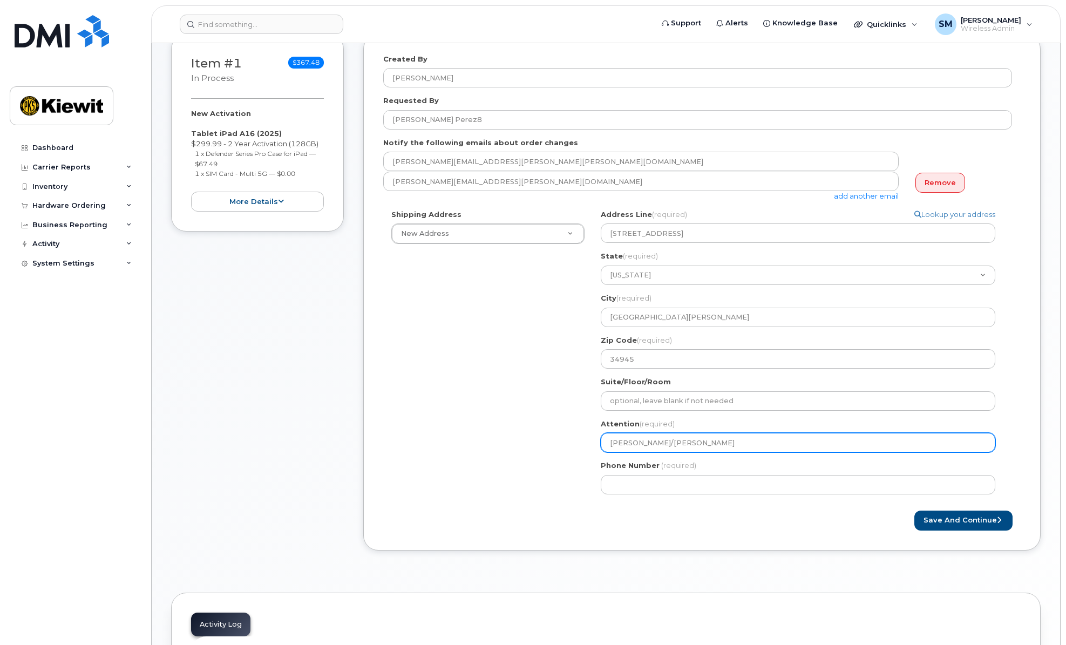
select select
type input "Carlos Perez/Juan Rodrigue"
select select
type input "[PERSON_NAME]/[PERSON_NAME]"
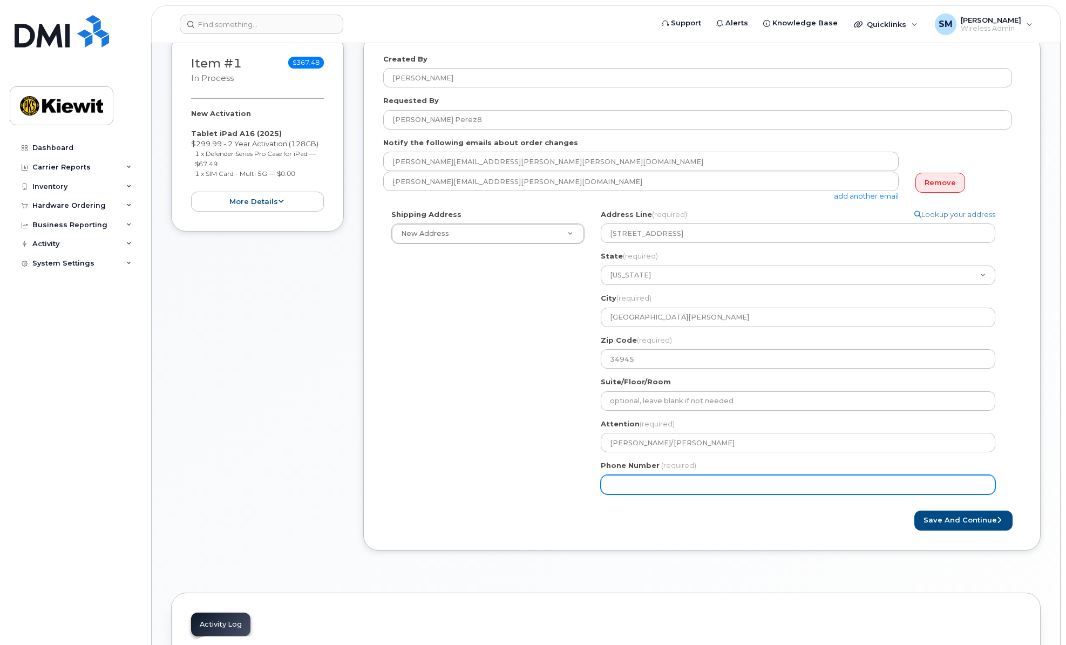
click at [676, 486] on input "Phone Number" at bounding box center [798, 484] width 395 height 19
click at [643, 482] on input "Phone Number" at bounding box center [798, 484] width 395 height 19
type input "954"
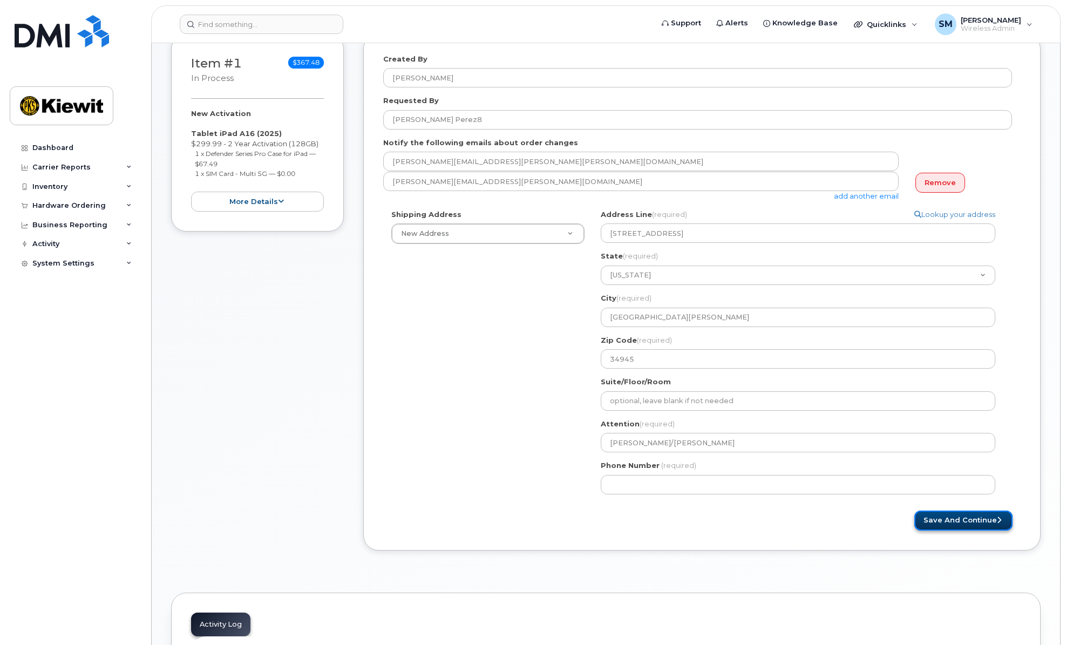
click at [971, 518] on button "Save and Continue" at bounding box center [964, 521] width 98 height 20
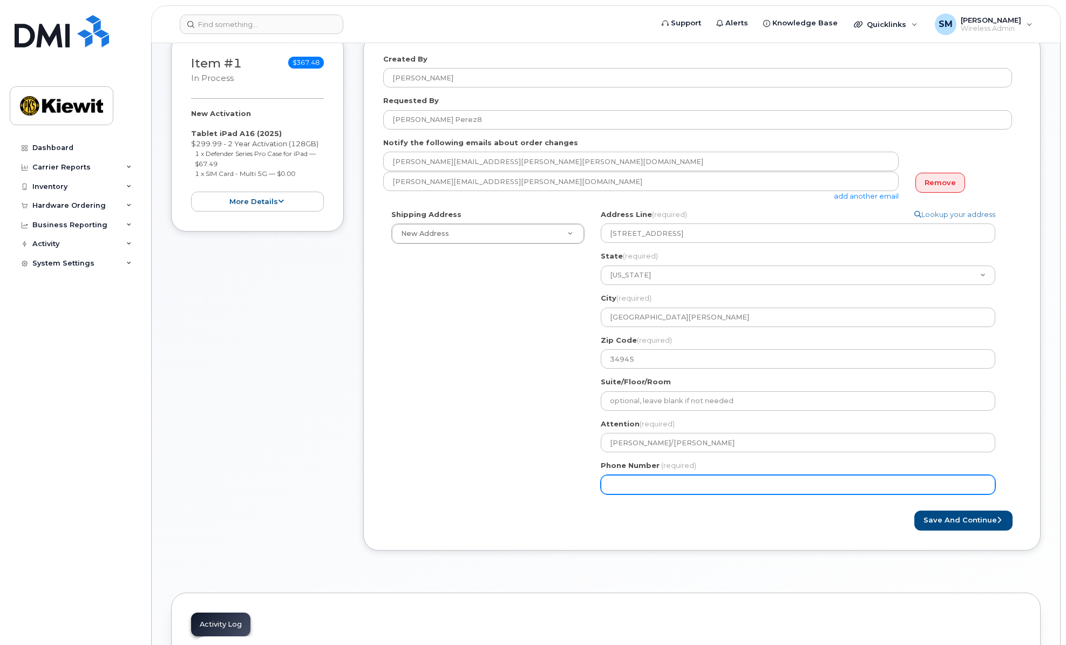
click at [645, 488] on input "Phone Number" at bounding box center [798, 484] width 395 height 19
click at [628, 484] on input "Phone Number" at bounding box center [798, 484] width 395 height 19
select select
type input "9544955681"
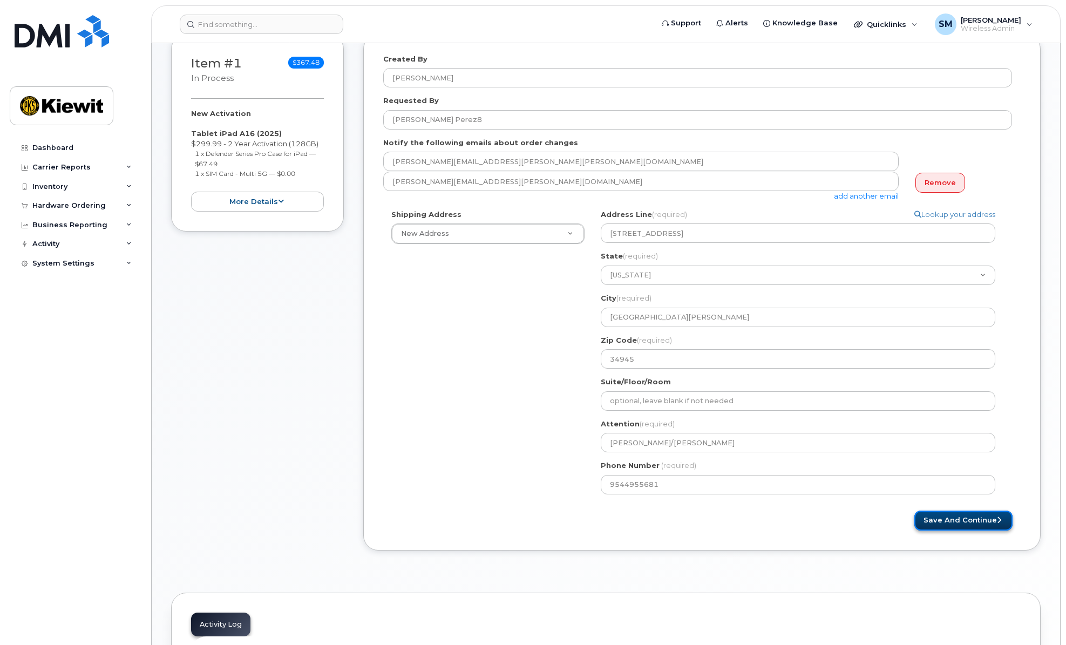
click at [957, 520] on button "Save and Continue" at bounding box center [964, 521] width 98 height 20
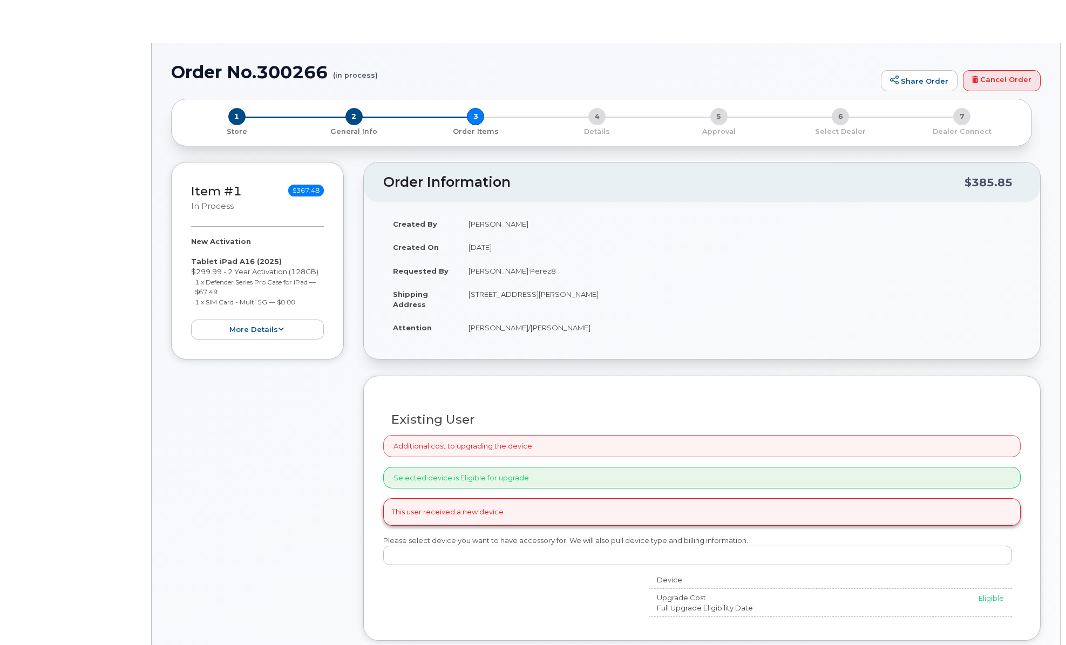
radio input "true"
select select
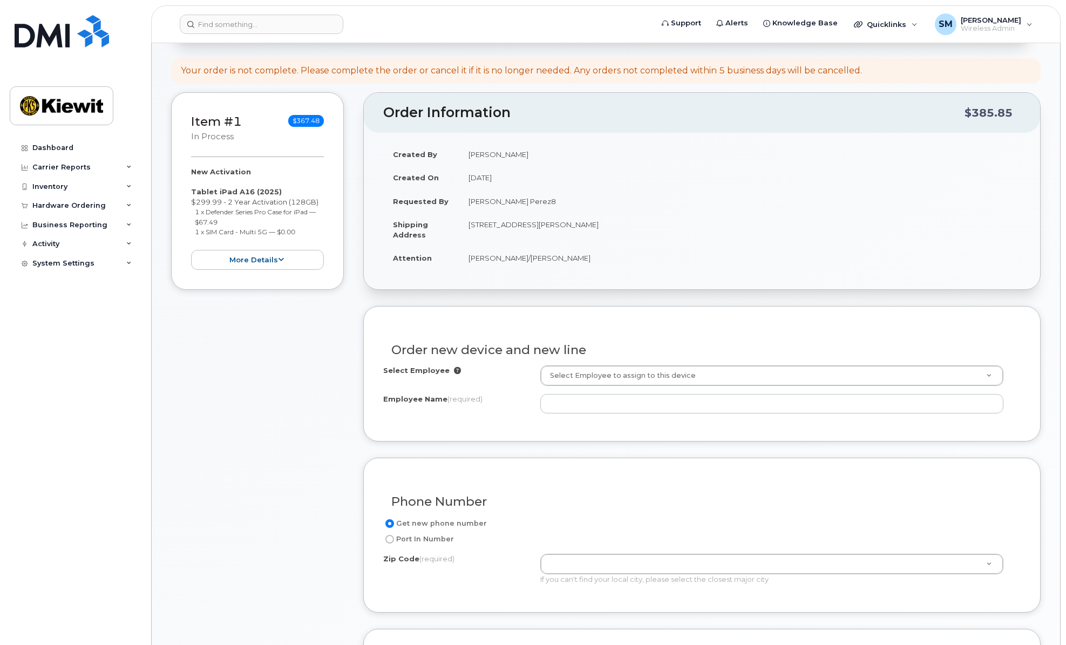
scroll to position [108, 0]
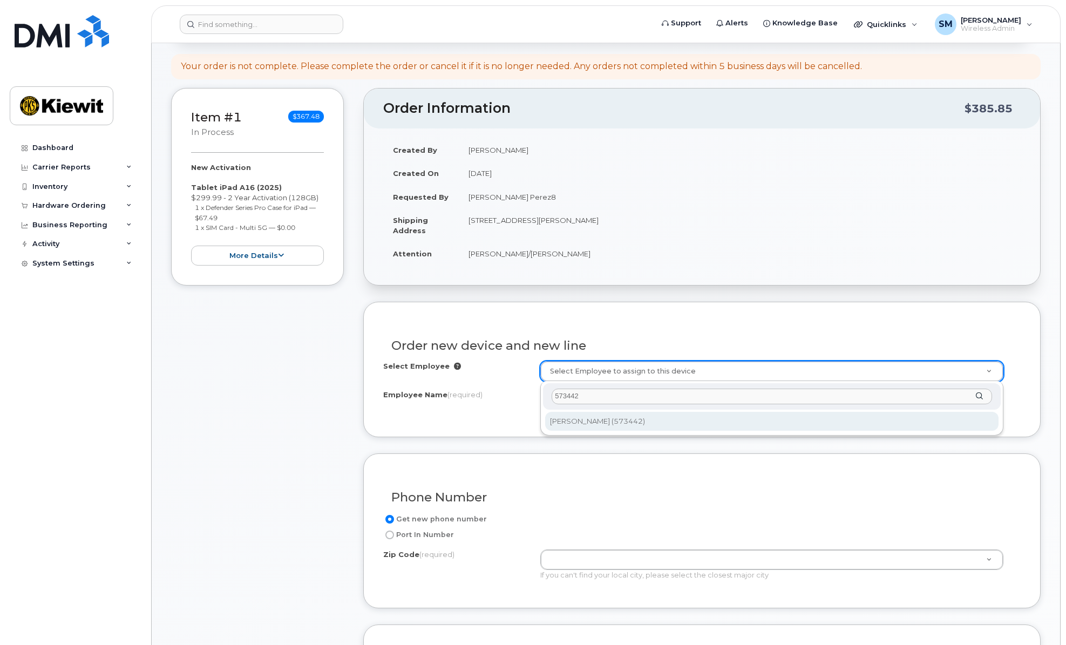
drag, startPoint x: 578, startPoint y: 402, endPoint x: 547, endPoint y: 401, distance: 30.3
click at [547, 401] on div "573442" at bounding box center [772, 396] width 458 height 26
type input "573442"
type input "2714615"
type input "[PERSON_NAME]"
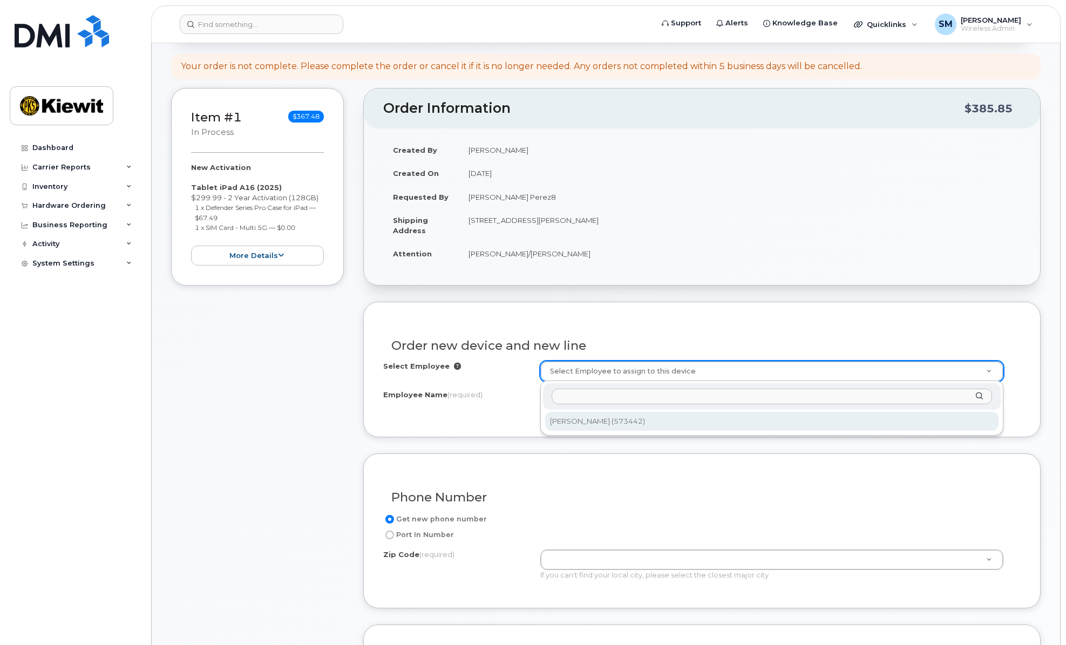
type input "3390 Sneed Rd"
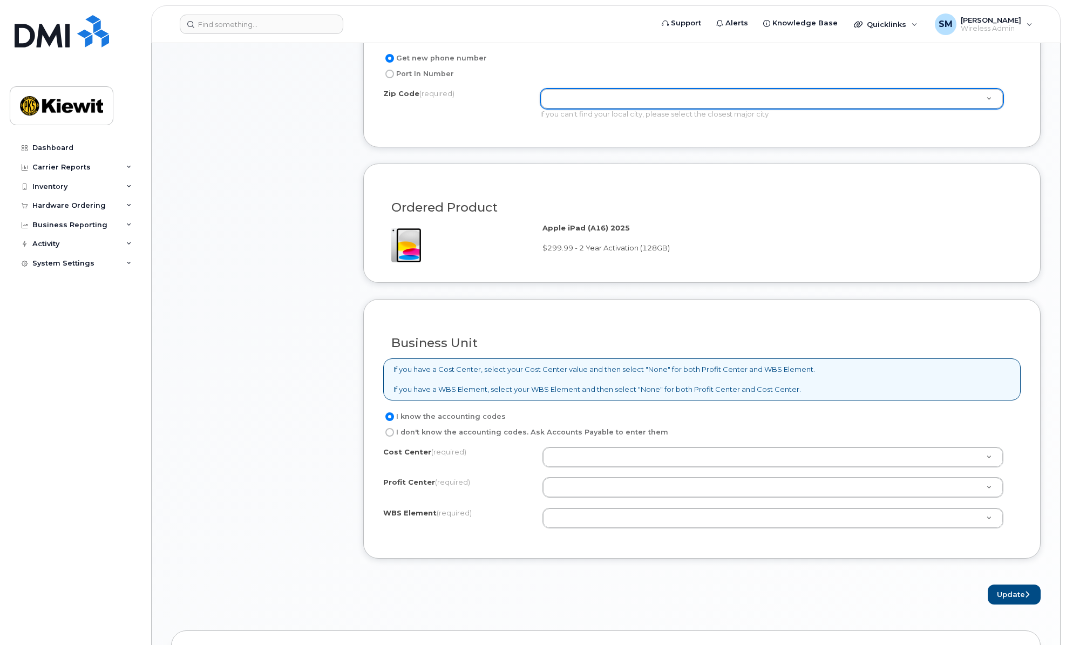
scroll to position [594, 0]
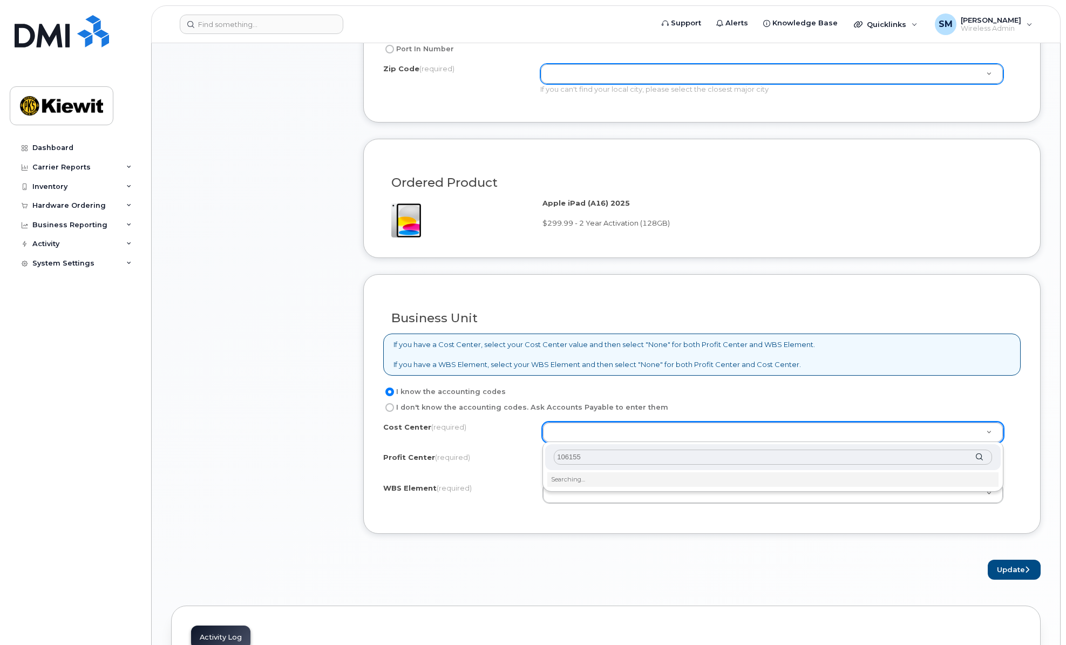
click at [979, 456] on div "106155" at bounding box center [773, 457] width 456 height 26
type input "106155"
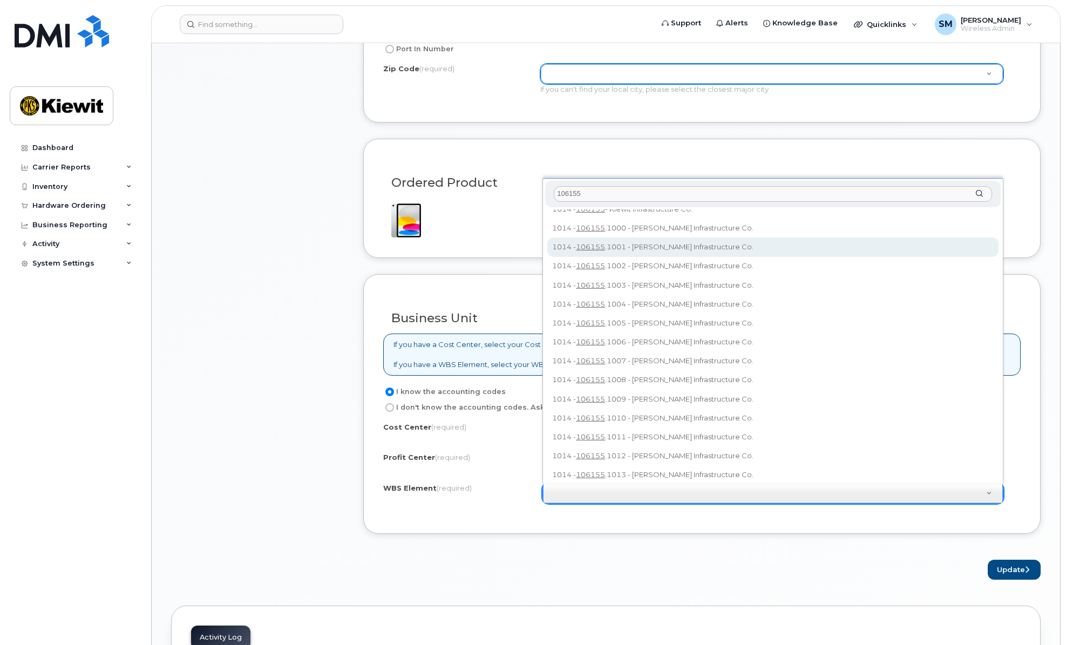
scroll to position [0, 0]
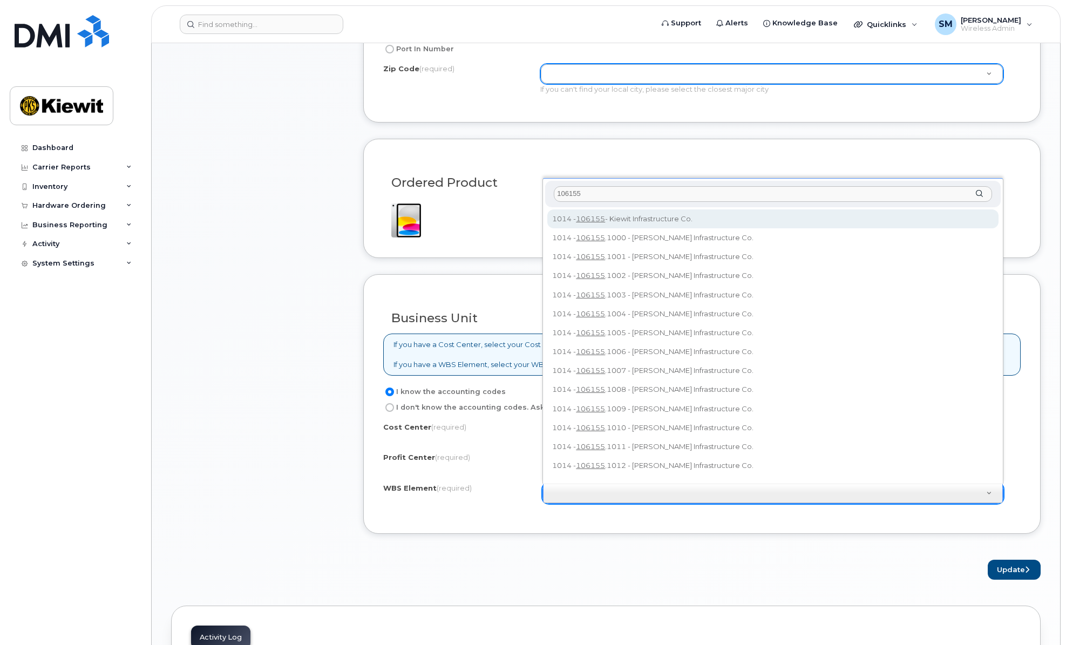
click at [589, 192] on input "106155" at bounding box center [773, 194] width 438 height 16
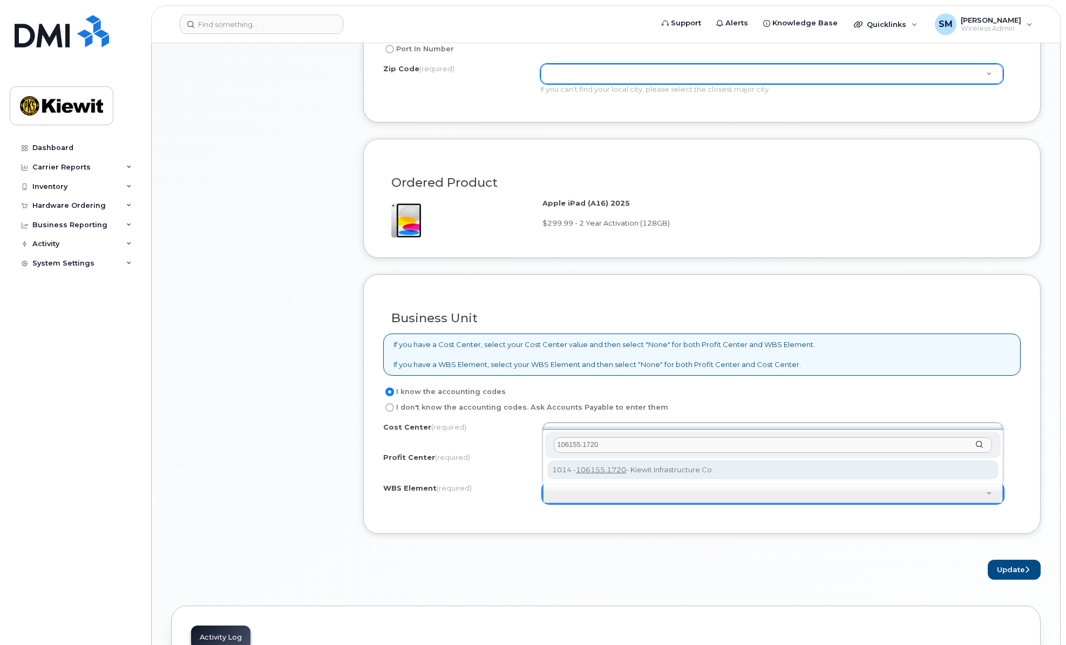
type input "106155.1720"
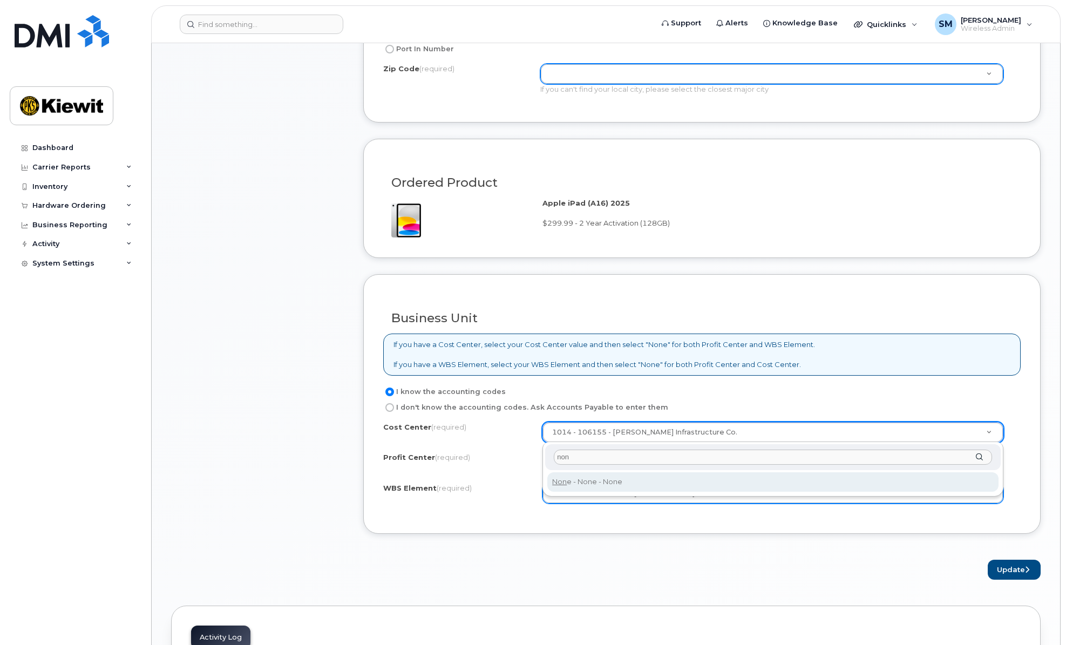
type input "non"
type input "None"
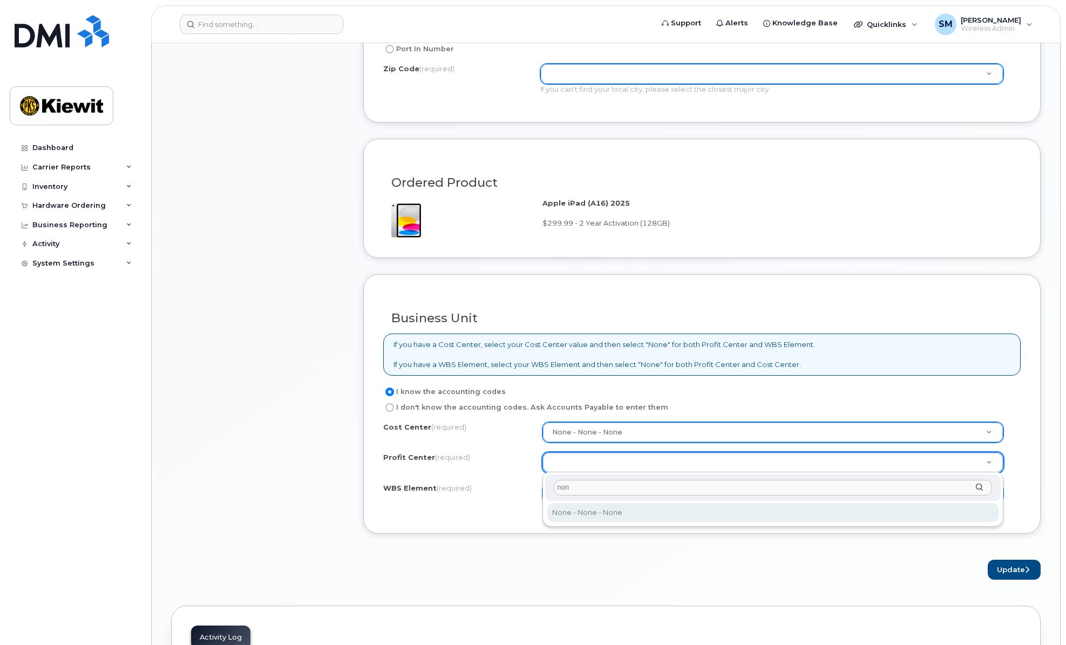
type input "non"
select select "None"
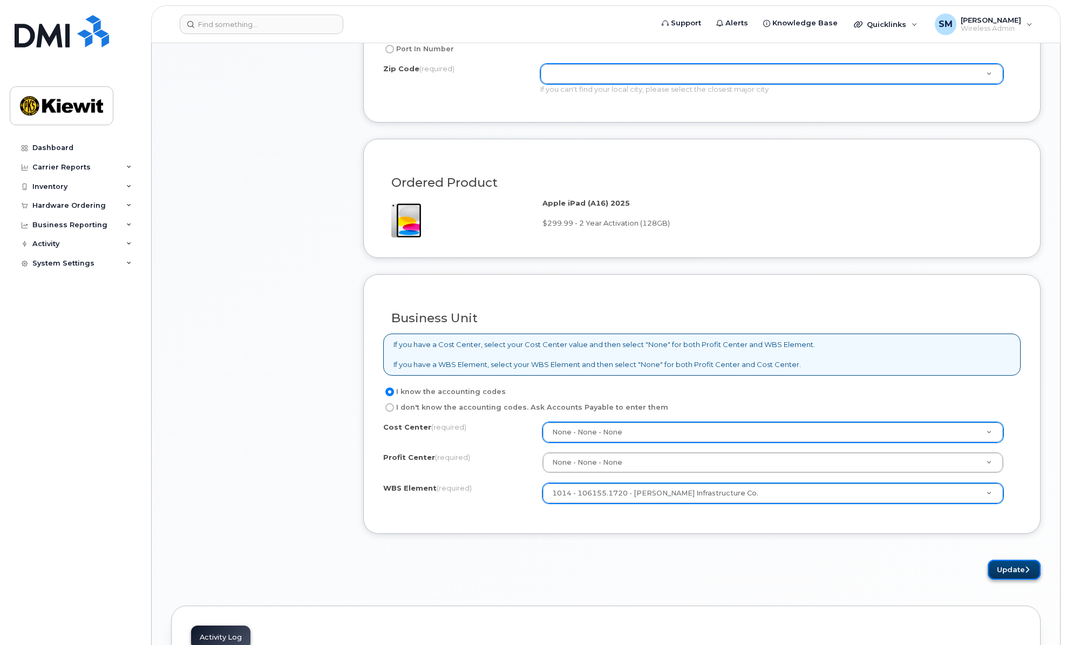
click at [1010, 573] on button "Update" at bounding box center [1014, 570] width 53 height 20
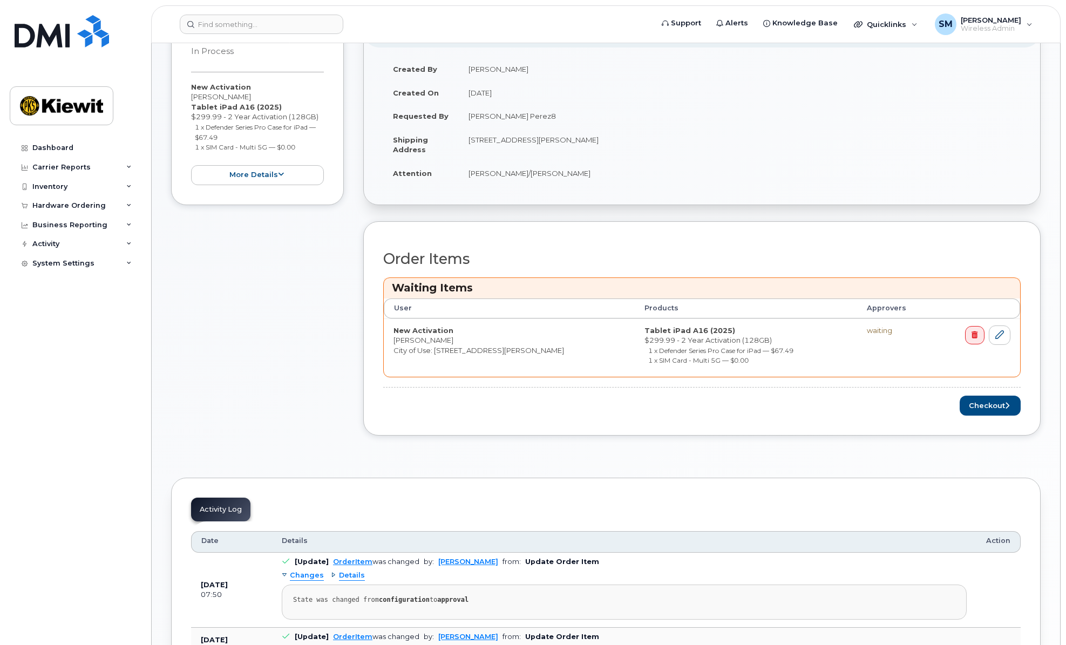
scroll to position [216, 0]
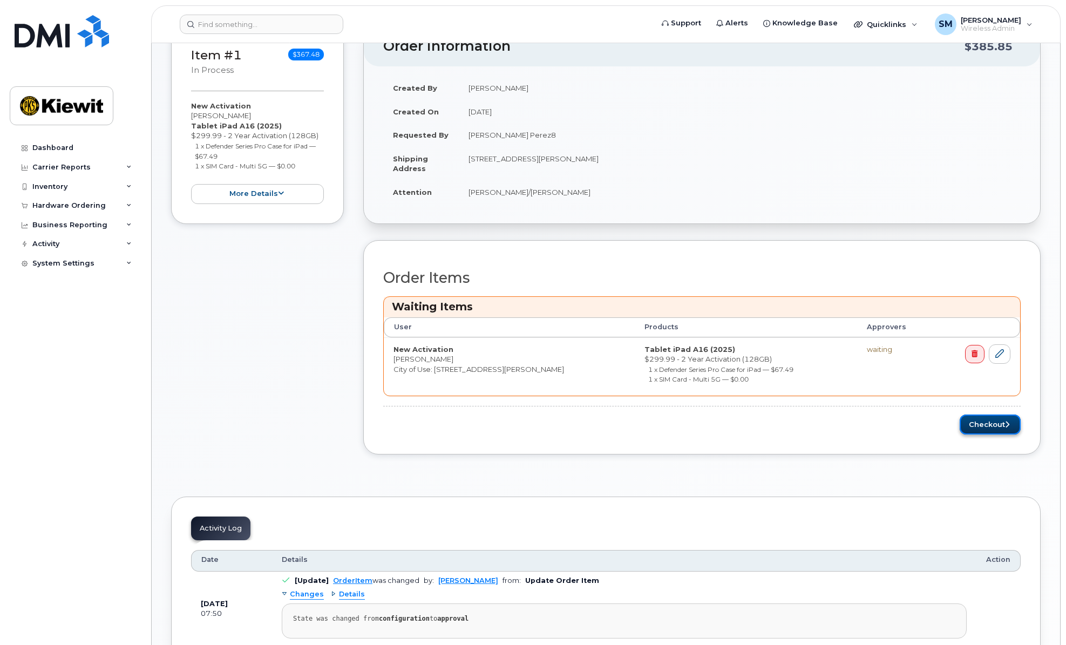
click at [985, 427] on button "Checkout" at bounding box center [990, 425] width 61 height 20
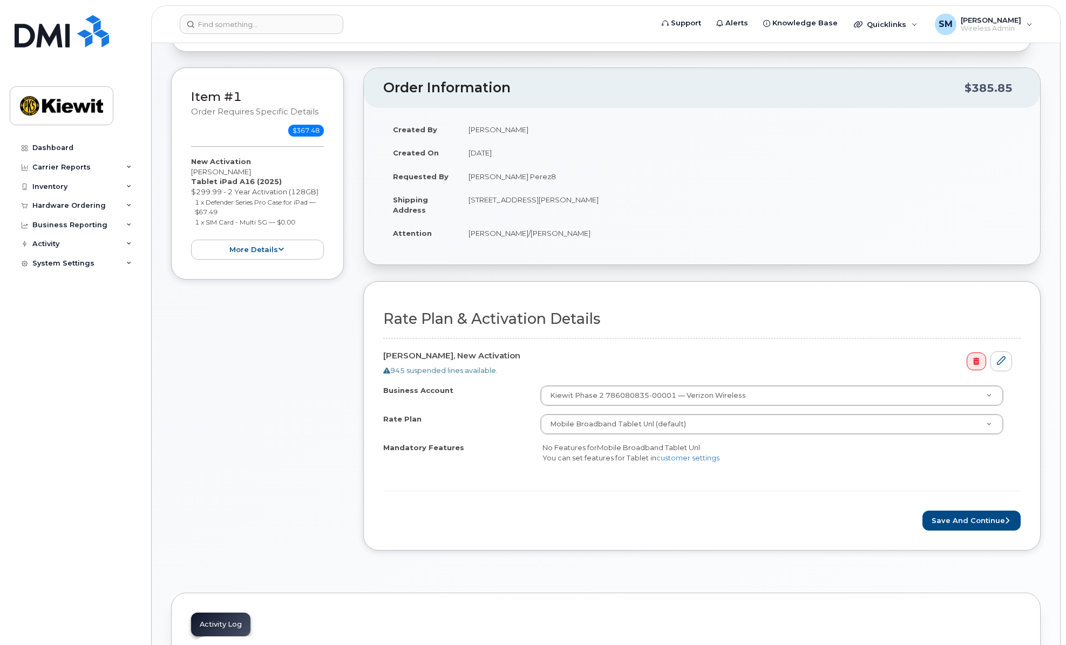
scroll to position [108, 0]
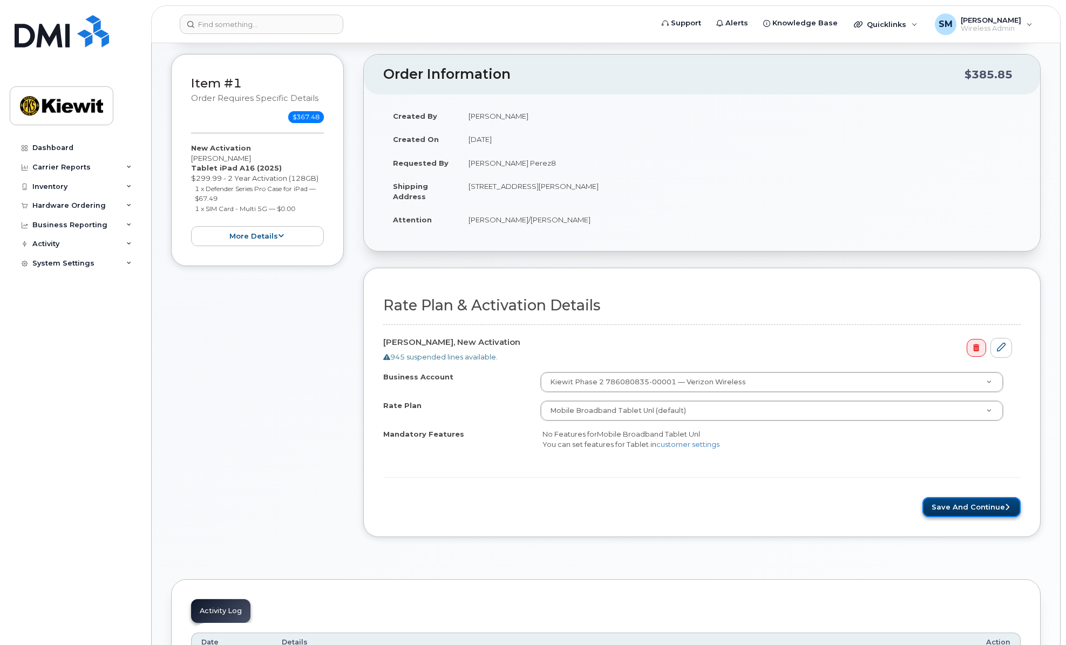
click at [960, 505] on button "Save and Continue" at bounding box center [972, 507] width 98 height 20
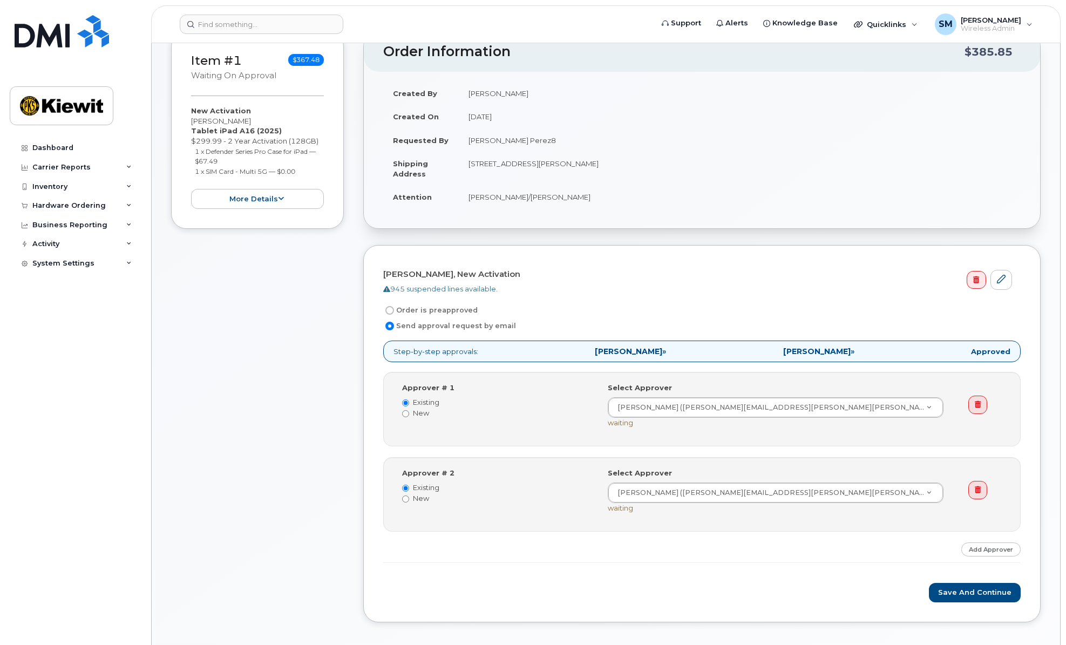
scroll to position [162, 0]
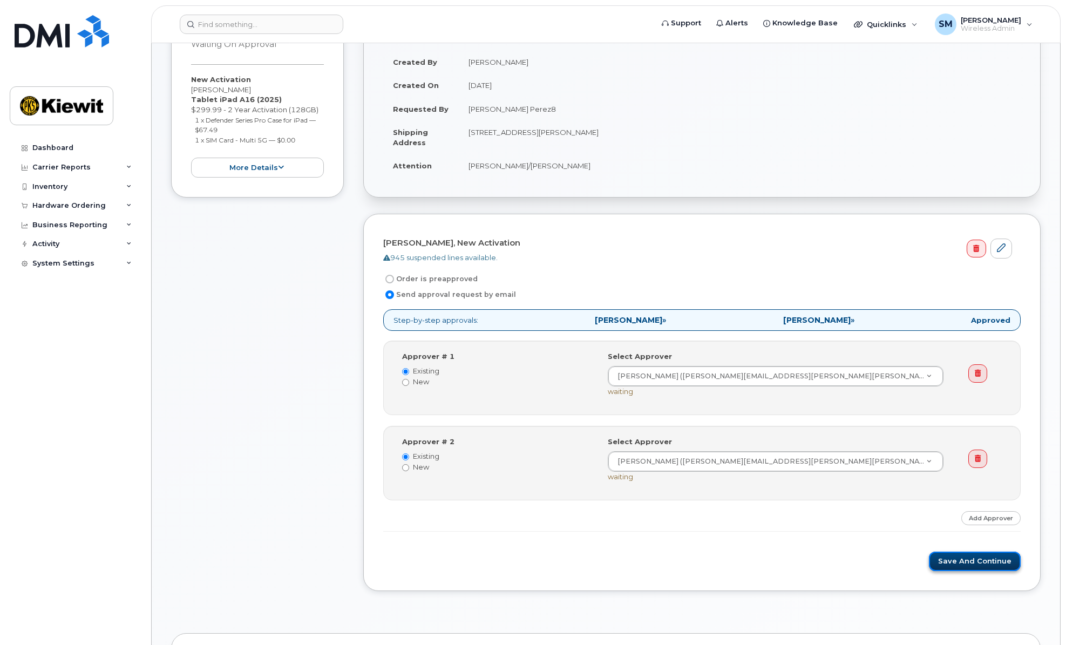
click at [958, 559] on button "Save and Continue" at bounding box center [975, 562] width 92 height 20
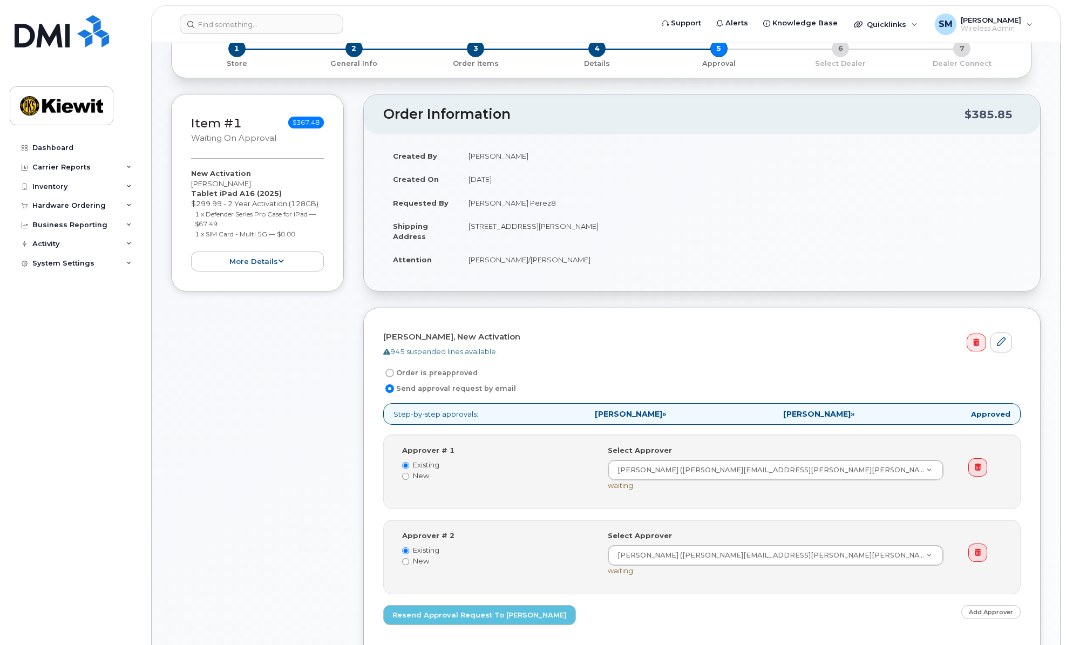
scroll to position [54, 0]
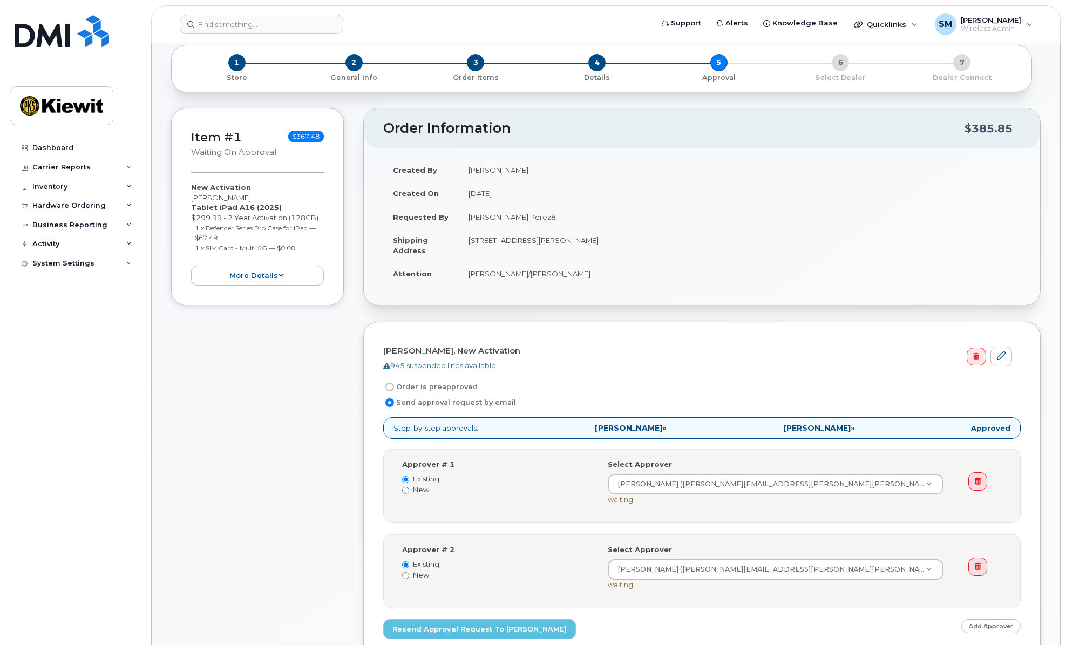
click at [297, 420] on div "Item #1 Waiting On Approval $367.48 New Activation [PERSON_NAME] Tablet iPad A1…" at bounding box center [257, 417] width 173 height 618
